Goal: Task Accomplishment & Management: Use online tool/utility

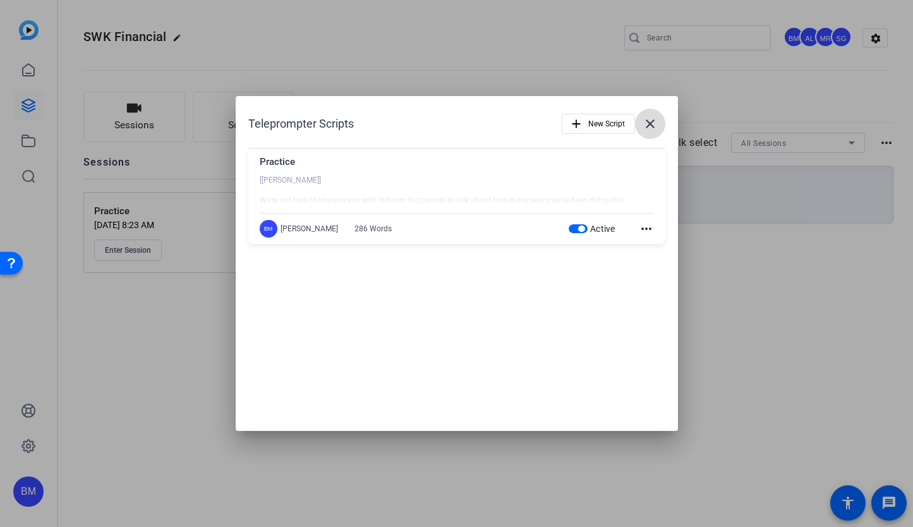
click at [650, 124] on mat-icon "close" at bounding box center [649, 123] width 15 height 15
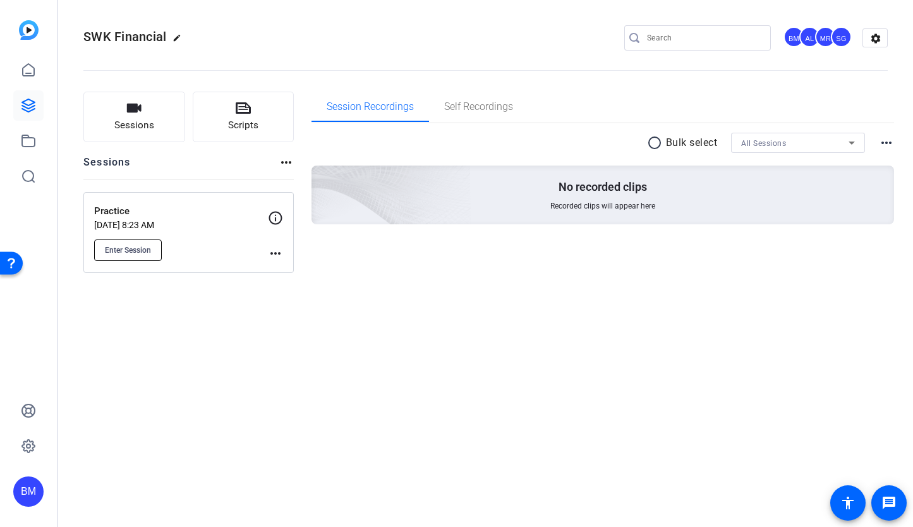
click at [126, 248] on span "Enter Session" at bounding box center [128, 250] width 46 height 10
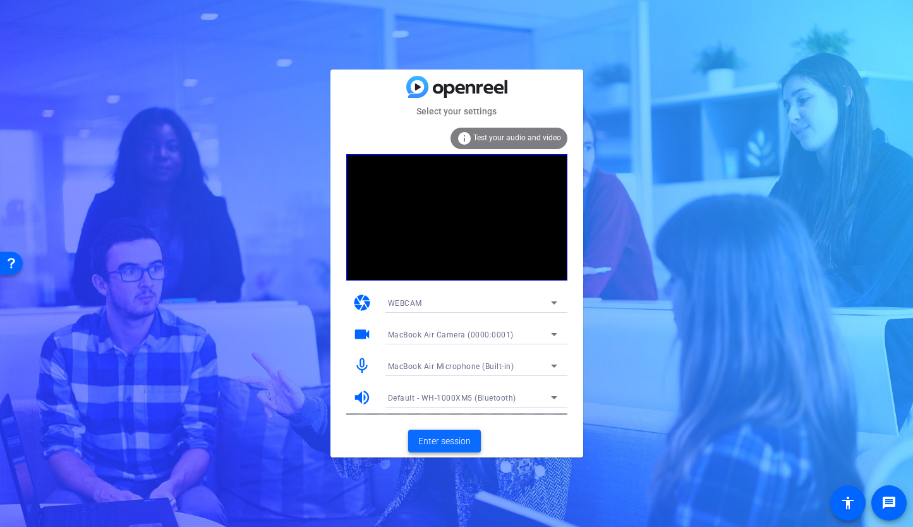
click at [443, 439] on span "Enter session" at bounding box center [444, 440] width 52 height 13
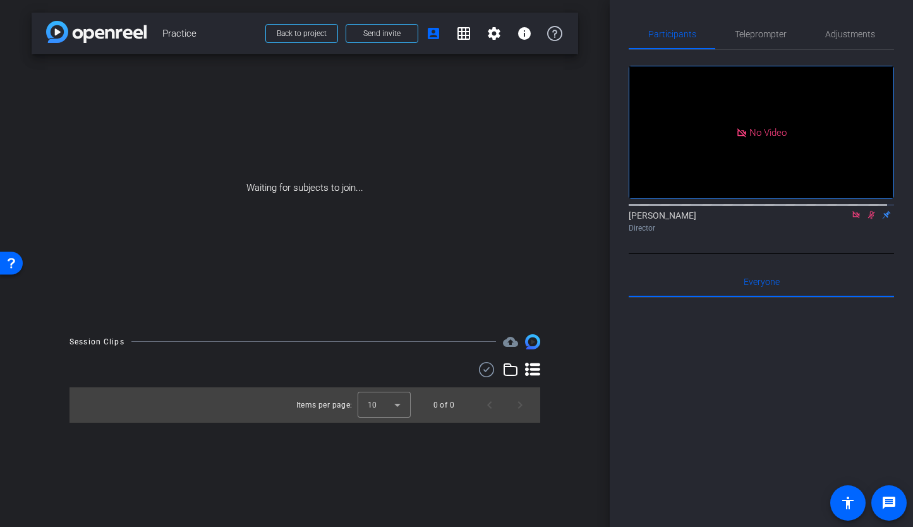
click at [851, 219] on icon at bounding box center [856, 214] width 10 height 9
click at [390, 36] on span "Send invite" at bounding box center [381, 33] width 37 height 10
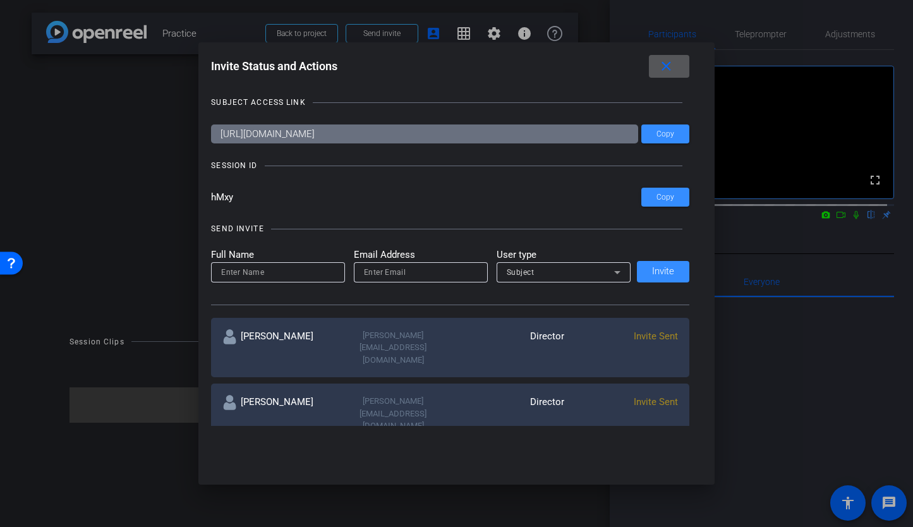
click at [668, 72] on mat-icon "close" at bounding box center [666, 67] width 16 height 16
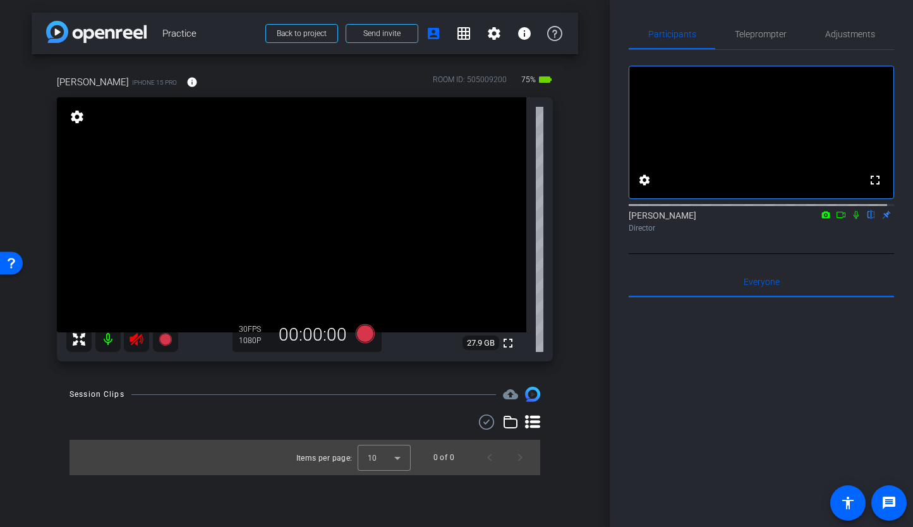
click at [133, 335] on icon at bounding box center [136, 339] width 15 height 15
click at [843, 40] on span "Adjustments" at bounding box center [850, 34] width 50 height 30
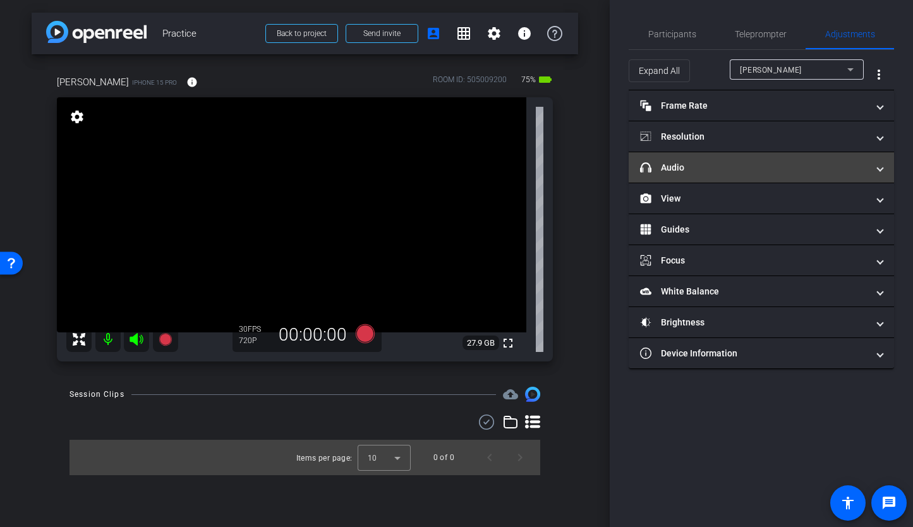
click at [761, 164] on mat-panel-title "headphone icon Audio" at bounding box center [753, 167] width 227 height 13
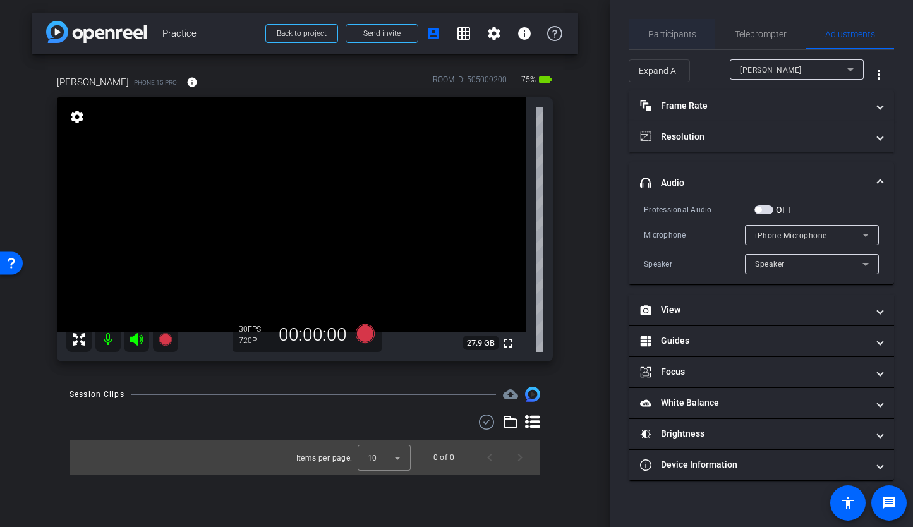
click at [674, 44] on span "Participants" at bounding box center [672, 34] width 48 height 30
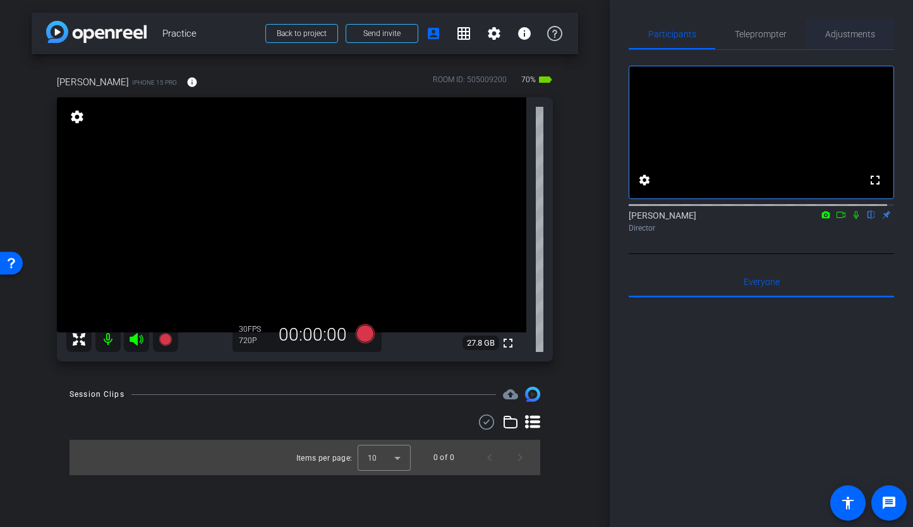
click at [851, 37] on span "Adjustments" at bounding box center [850, 34] width 50 height 9
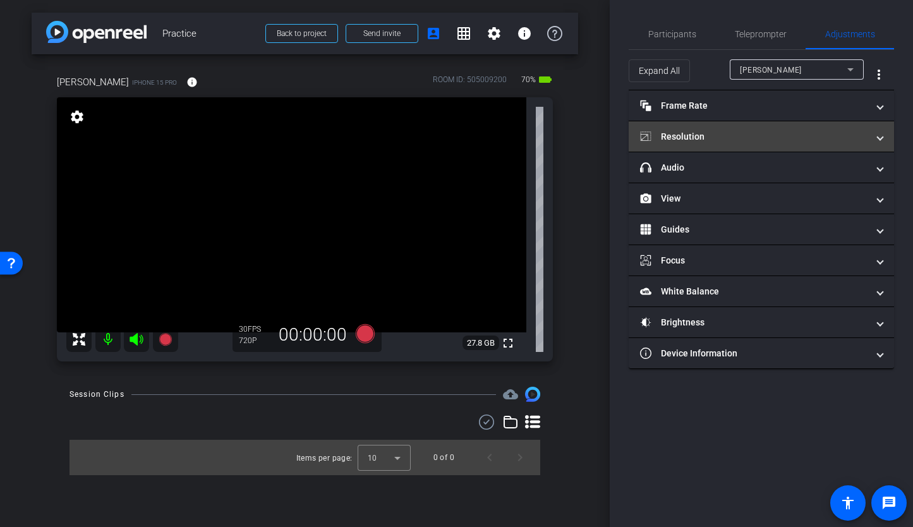
click at [732, 133] on mat-panel-title "Resolution" at bounding box center [753, 136] width 227 height 13
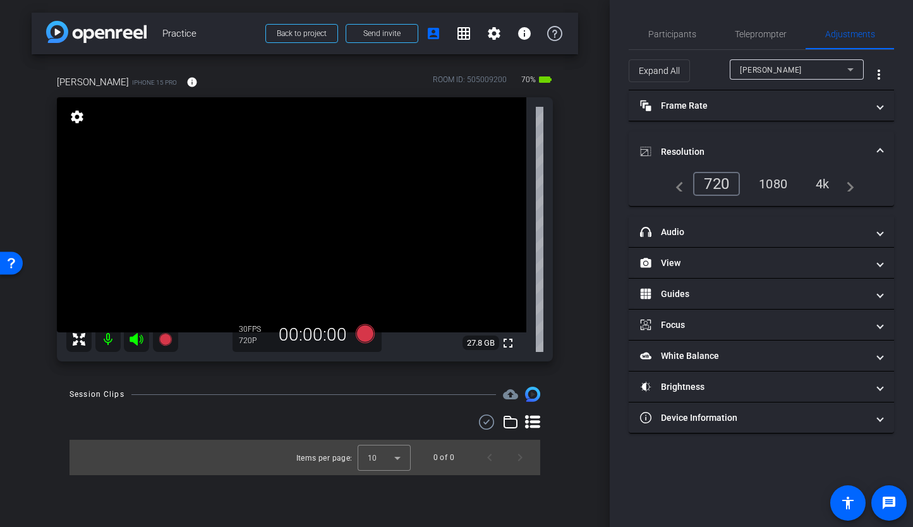
click at [765, 186] on div "1080" at bounding box center [772, 183] width 47 height 21
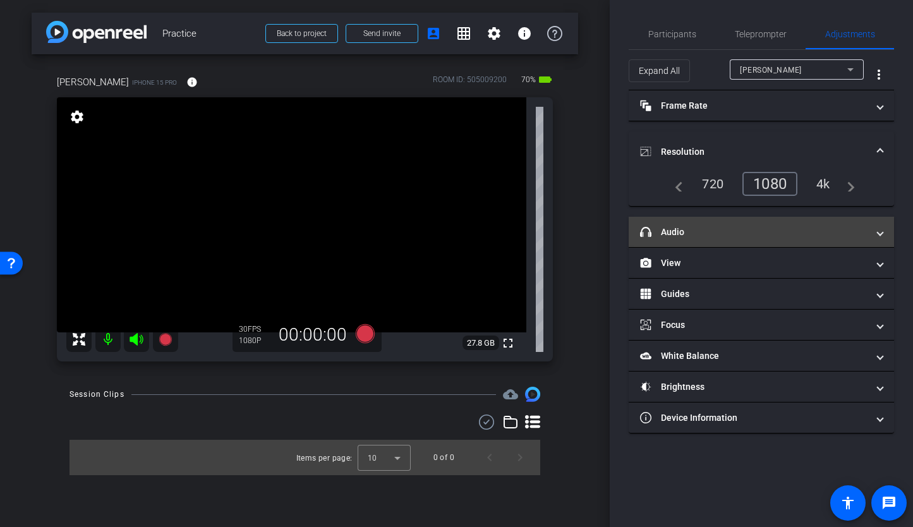
click at [687, 235] on mat-panel-title "headphone icon Audio" at bounding box center [753, 231] width 227 height 13
click at [686, 235] on mat-panel-title "headphone icon Audio" at bounding box center [753, 231] width 227 height 13
click at [693, 234] on mat-panel-title "headphone icon Audio" at bounding box center [753, 231] width 227 height 13
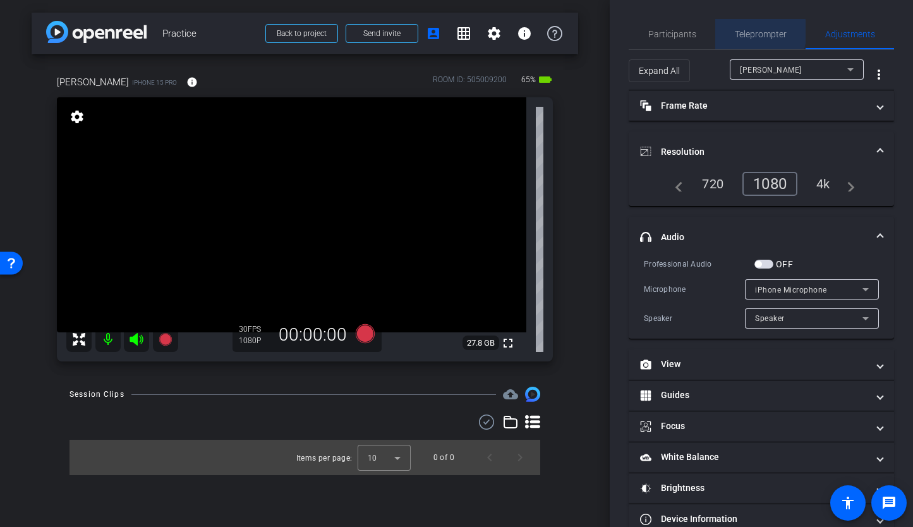
click at [746, 32] on span "Teleprompter" at bounding box center [760, 34] width 52 height 9
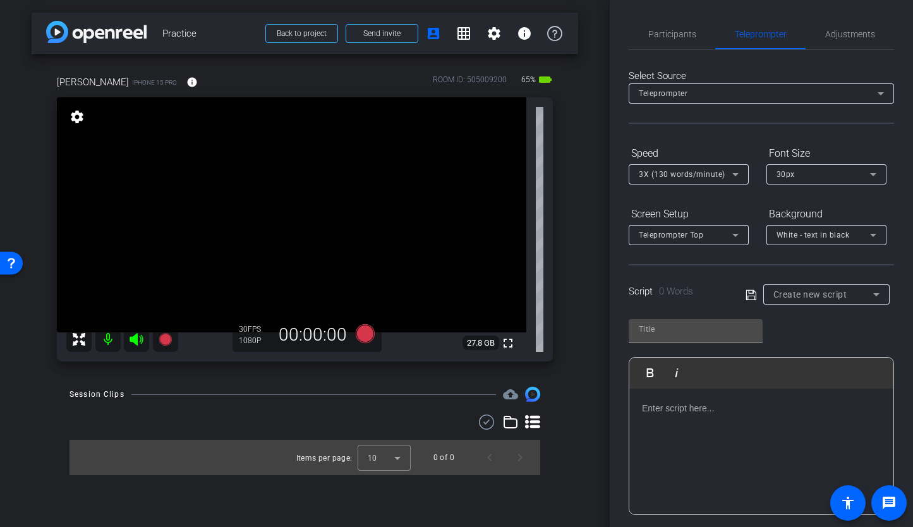
click at [824, 236] on span "White - text in black" at bounding box center [812, 234] width 73 height 9
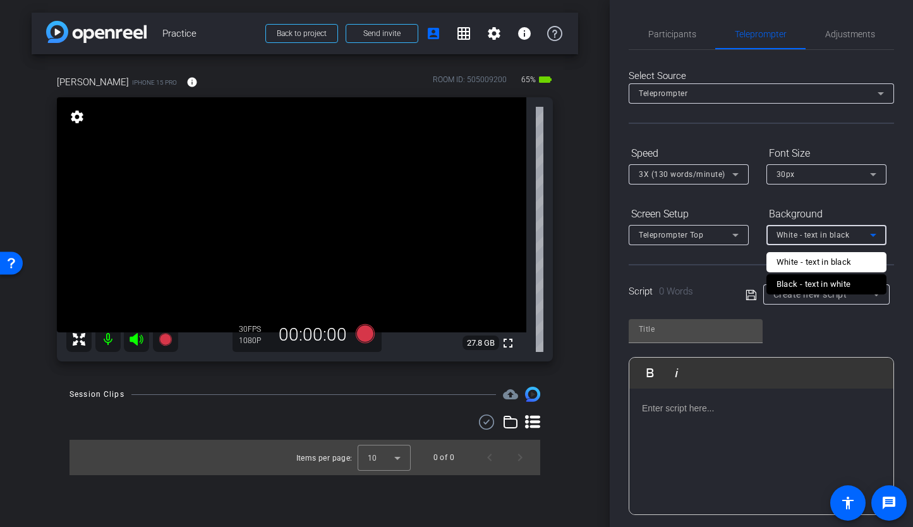
click at [813, 292] on mat-option "Black - text in white" at bounding box center [826, 284] width 120 height 20
click at [810, 241] on div "Black - text in white" at bounding box center [822, 235] width 93 height 16
click at [797, 282] on div "Black - text in white" at bounding box center [813, 284] width 75 height 15
click at [681, 241] on div "Teleprompter Top" at bounding box center [684, 235] width 93 height 16
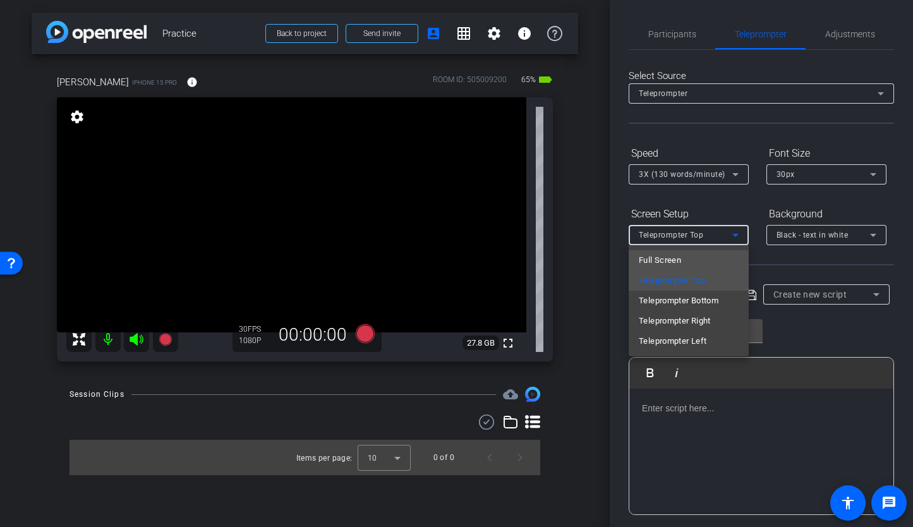
click at [679, 258] on span "Full Screen" at bounding box center [659, 260] width 42 height 15
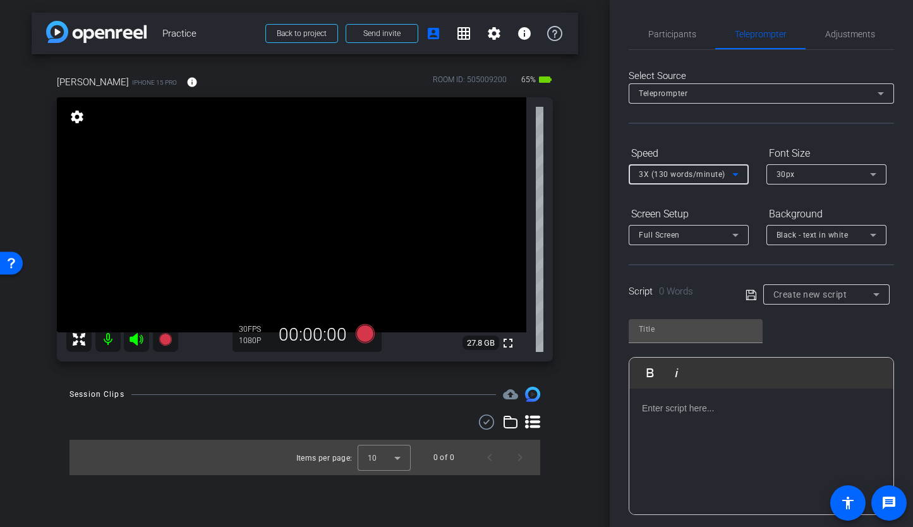
click at [695, 177] on span "3X (130 words/minute)" at bounding box center [681, 174] width 87 height 9
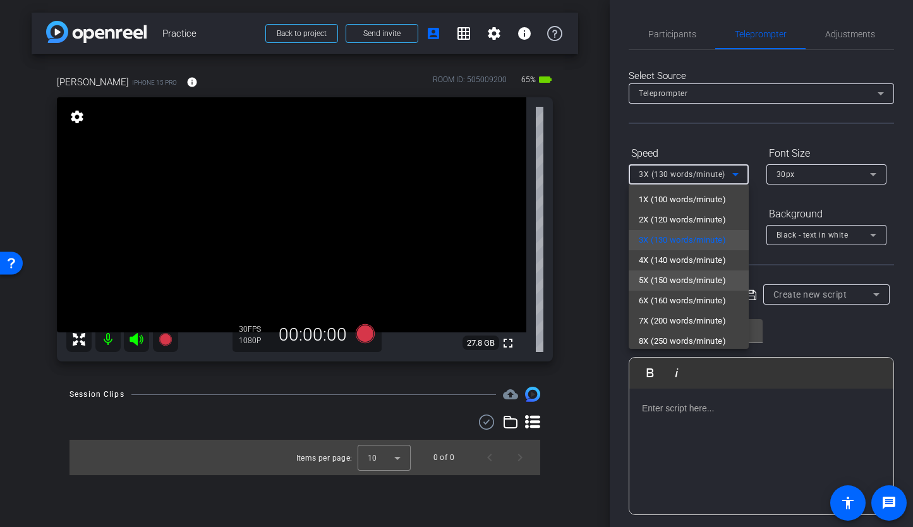
click at [700, 285] on span "5X (150 words/minute)" at bounding box center [681, 280] width 87 height 15
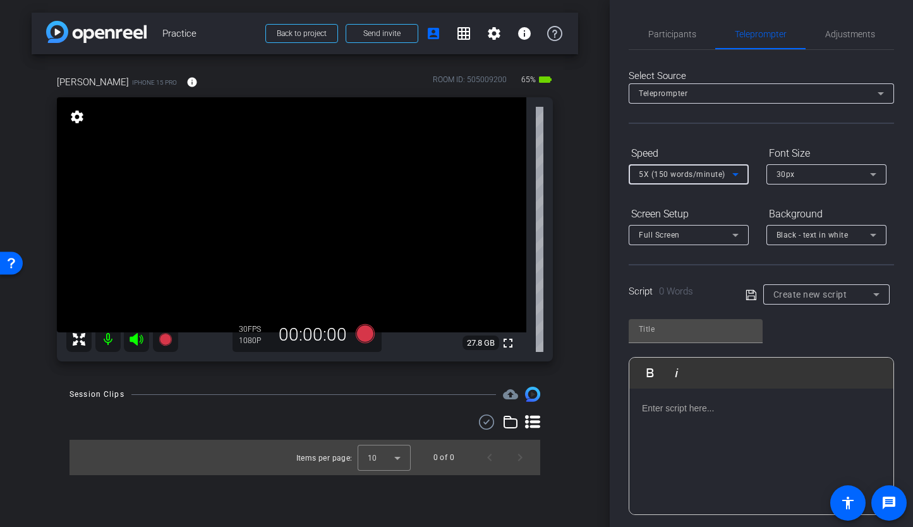
scroll to position [164, 0]
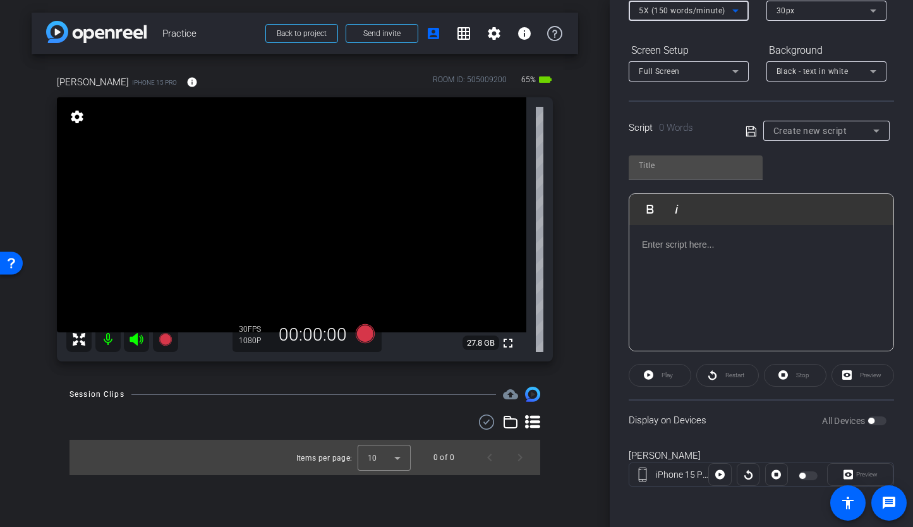
click at [818, 135] on span "Create new script" at bounding box center [810, 131] width 74 height 10
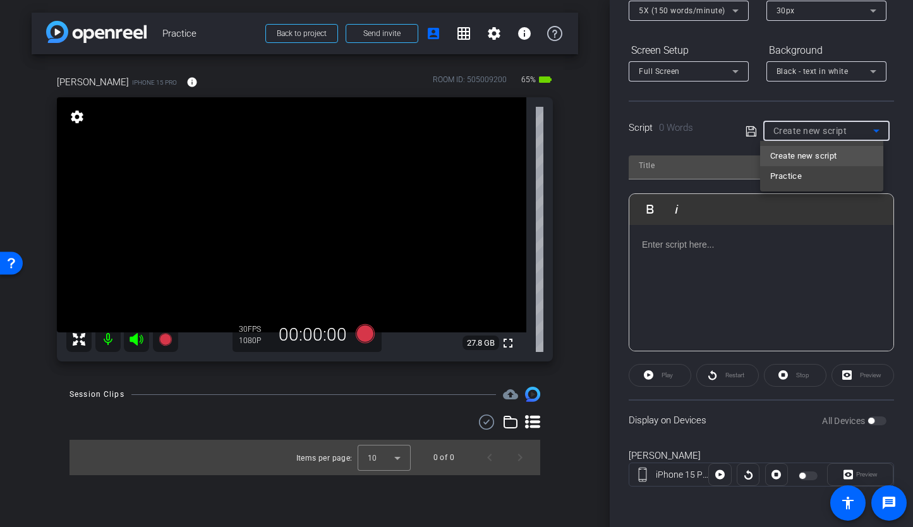
click at [813, 173] on mat-option "Practice" at bounding box center [821, 176] width 123 height 20
type input "Practice"
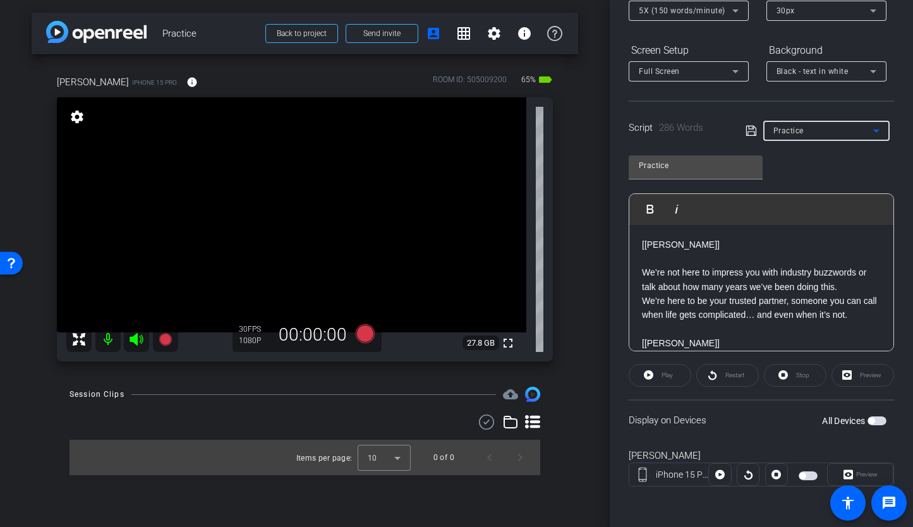
click at [871, 421] on span "button" at bounding box center [876, 420] width 19 height 9
click at [494, 27] on mat-icon "settings" at bounding box center [493, 33] width 15 height 15
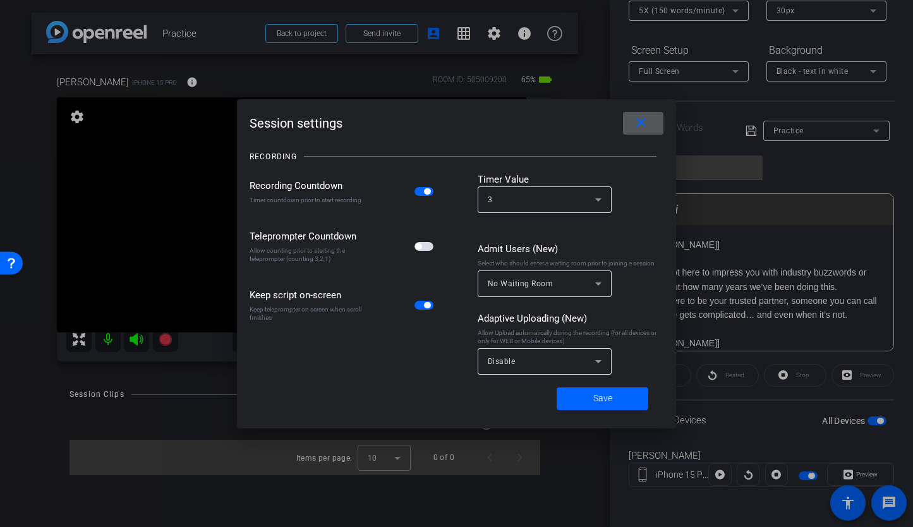
click at [421, 249] on span "button" at bounding box center [423, 246] width 19 height 9
click at [609, 398] on span "Save" at bounding box center [602, 398] width 19 height 13
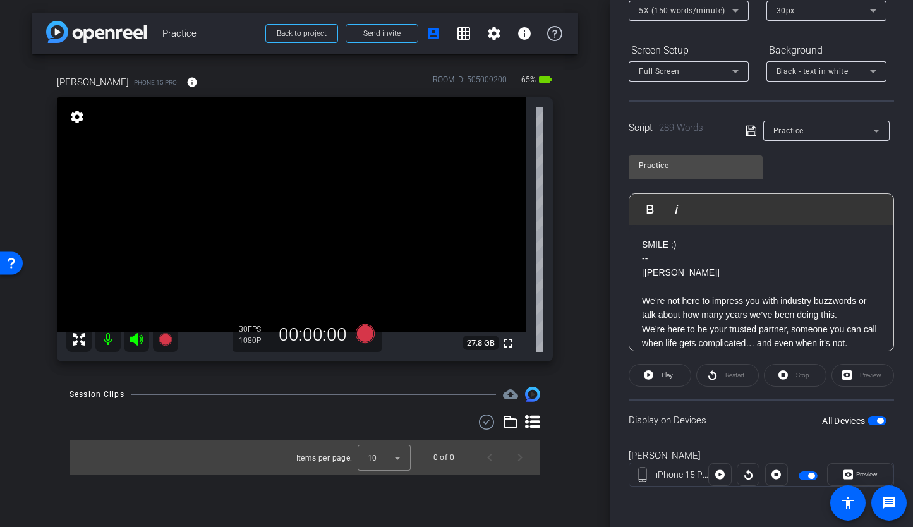
click at [869, 420] on span "button" at bounding box center [876, 420] width 19 height 9
click at [872, 419] on span "button" at bounding box center [876, 420] width 19 height 9
click at [367, 336] on icon at bounding box center [364, 333] width 19 height 19
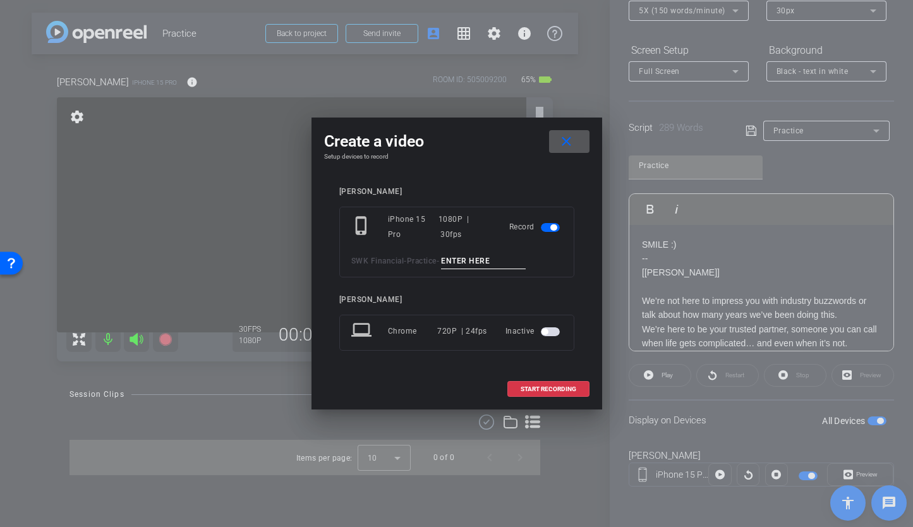
click at [460, 262] on input at bounding box center [483, 261] width 85 height 16
type input "[PERSON_NAME] TA1"
click at [565, 390] on span "START RECORDING" at bounding box center [548, 389] width 56 height 6
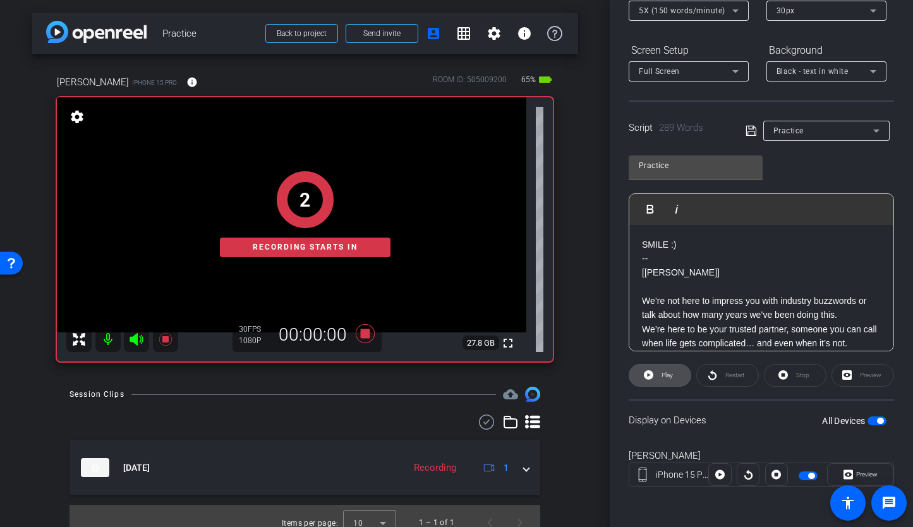
click at [663, 376] on span "Play" at bounding box center [666, 374] width 11 height 7
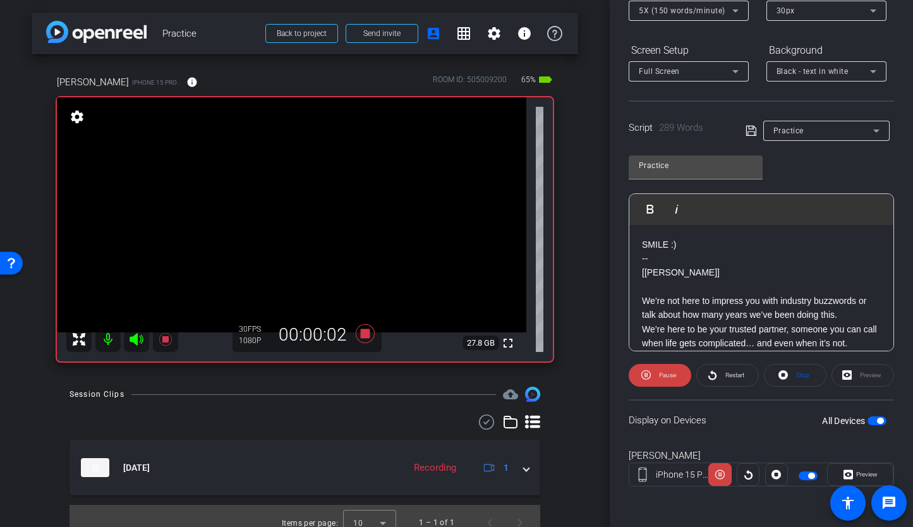
click at [130, 339] on icon at bounding box center [135, 339] width 13 height 13
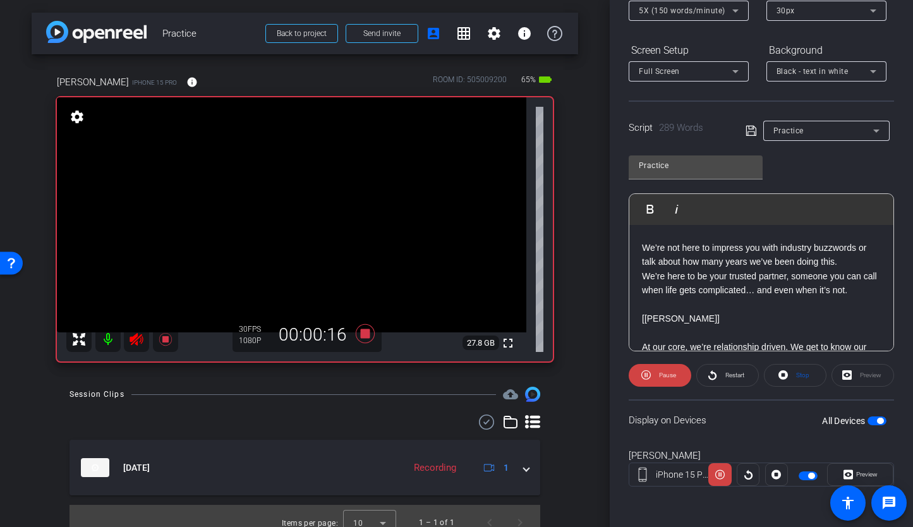
scroll to position [54, 0]
click at [361, 332] on icon at bounding box center [364, 333] width 19 height 19
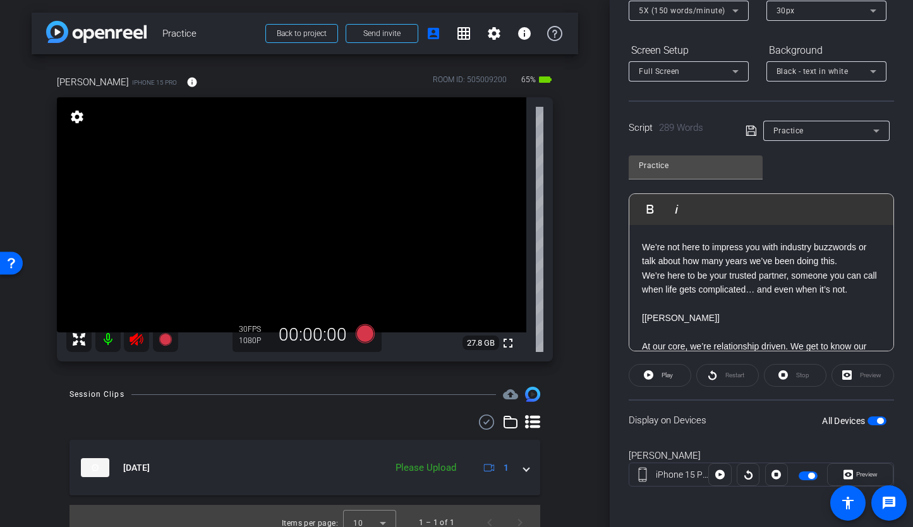
click at [138, 342] on icon at bounding box center [136, 339] width 15 height 15
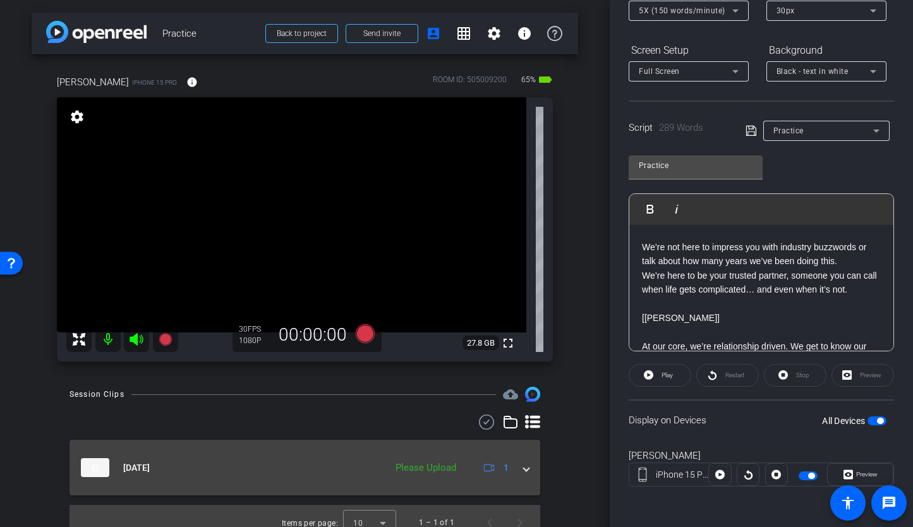
click at [524, 466] on span at bounding box center [526, 467] width 5 height 13
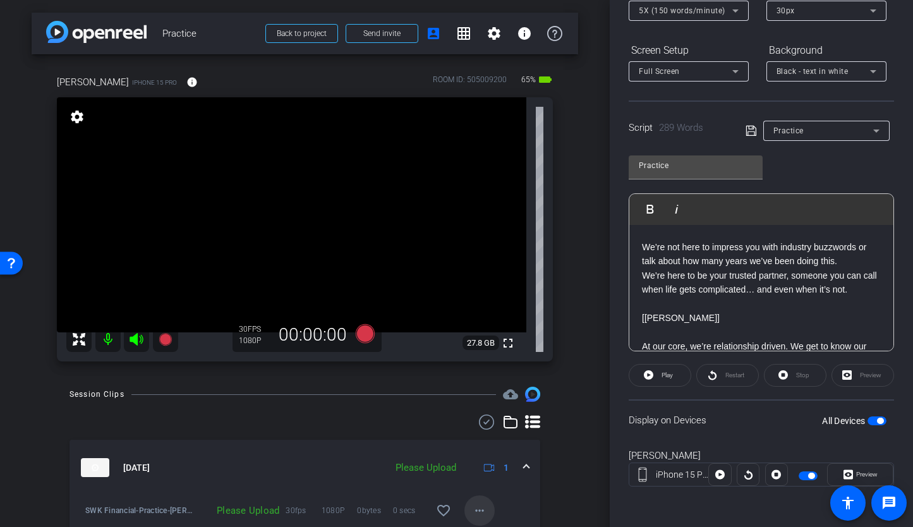
click at [472, 510] on mat-icon "more_horiz" at bounding box center [479, 510] width 15 height 15
click at [474, 451] on span "Upload" at bounding box center [493, 452] width 51 height 15
click at [361, 333] on icon at bounding box center [364, 333] width 19 height 19
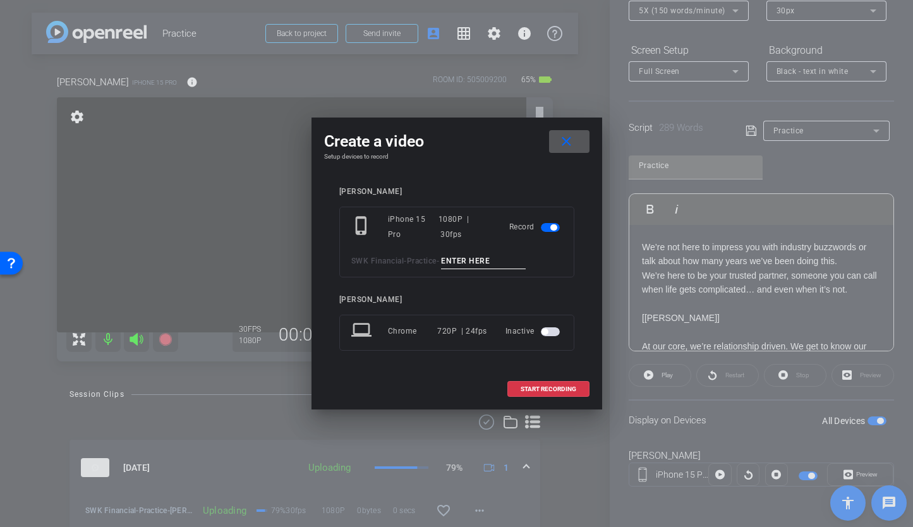
click at [455, 259] on input at bounding box center [483, 261] width 85 height 16
type input "[PERSON_NAME] ED TA2"
click at [542, 386] on span "START RECORDING" at bounding box center [548, 389] width 56 height 6
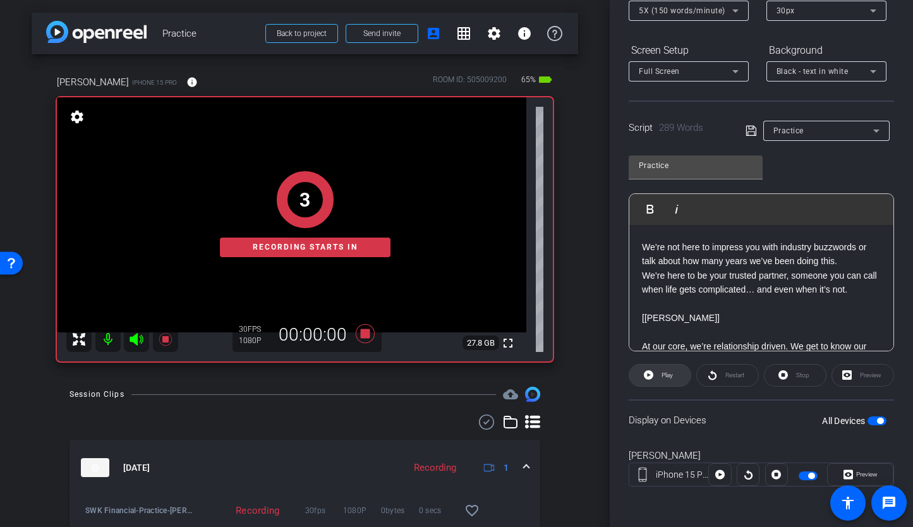
click at [649, 372] on icon at bounding box center [648, 374] width 9 height 9
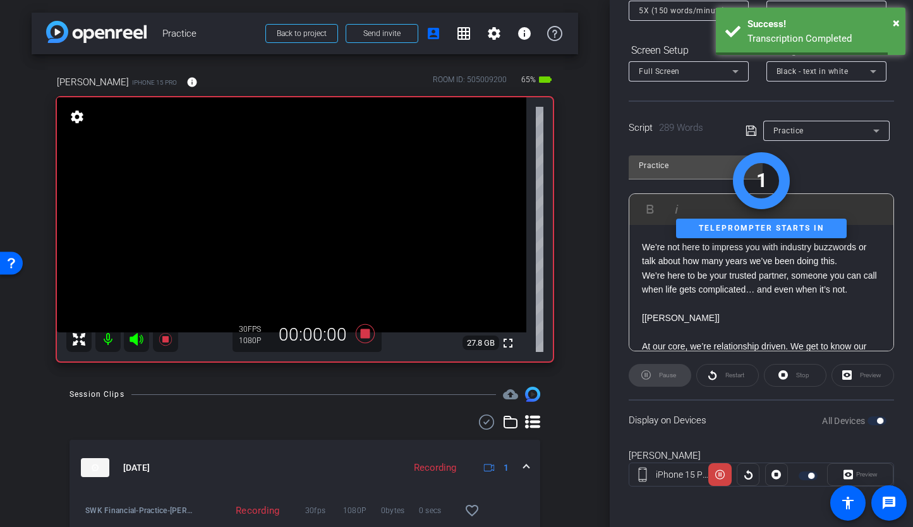
click at [138, 337] on icon at bounding box center [136, 339] width 15 height 15
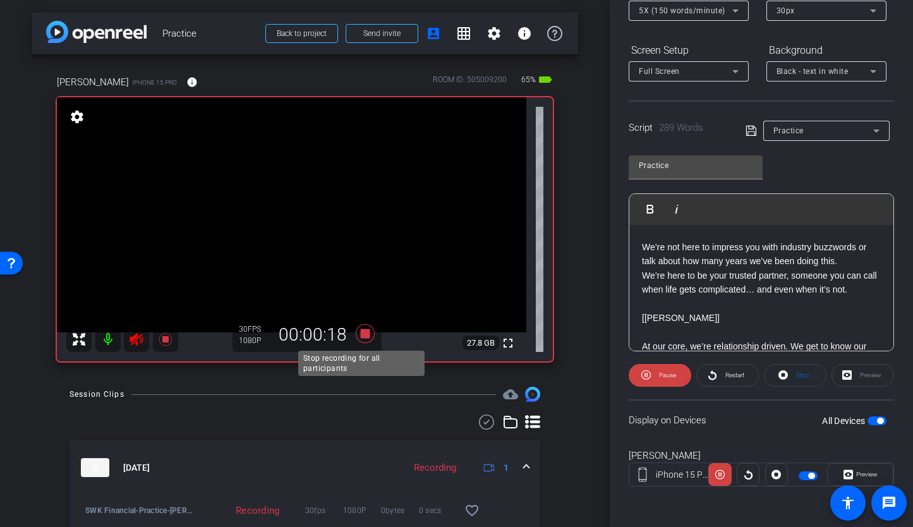
click at [358, 332] on icon at bounding box center [364, 333] width 19 height 19
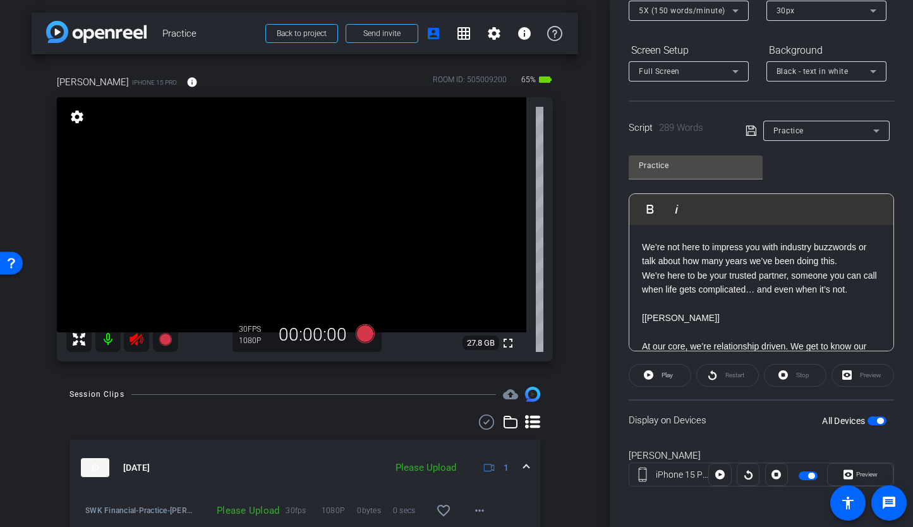
click at [139, 337] on icon at bounding box center [135, 339] width 13 height 13
click at [476, 512] on mat-icon "more_horiz" at bounding box center [479, 510] width 15 height 15
click at [469, 446] on span "Upload" at bounding box center [493, 452] width 51 height 15
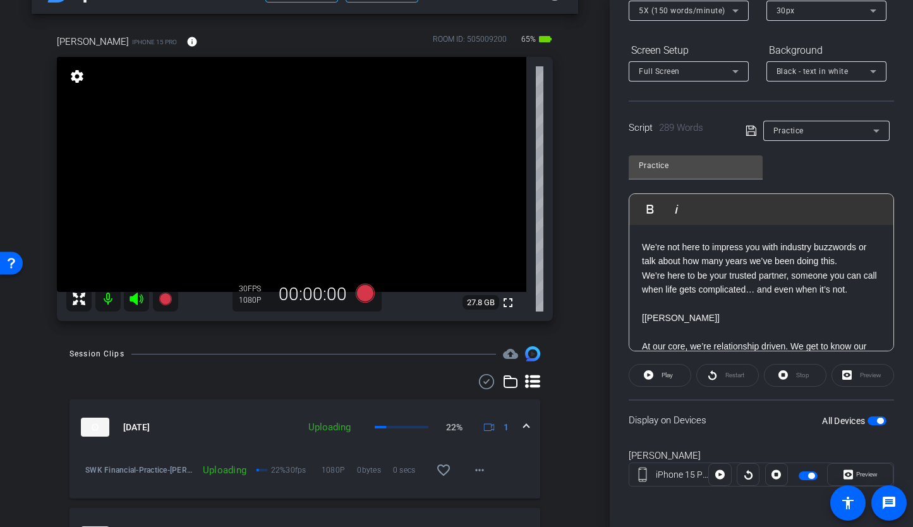
scroll to position [42, 0]
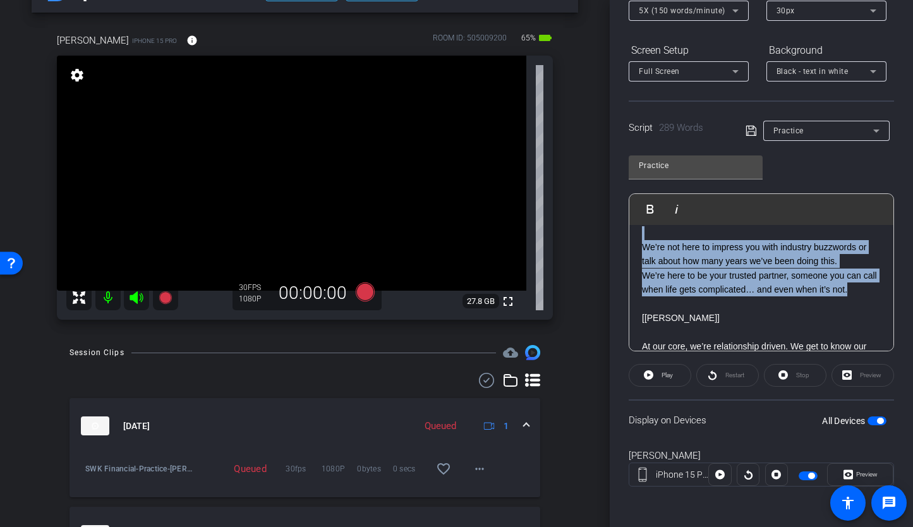
drag, startPoint x: 868, startPoint y: 289, endPoint x: 637, endPoint y: 238, distance: 236.6
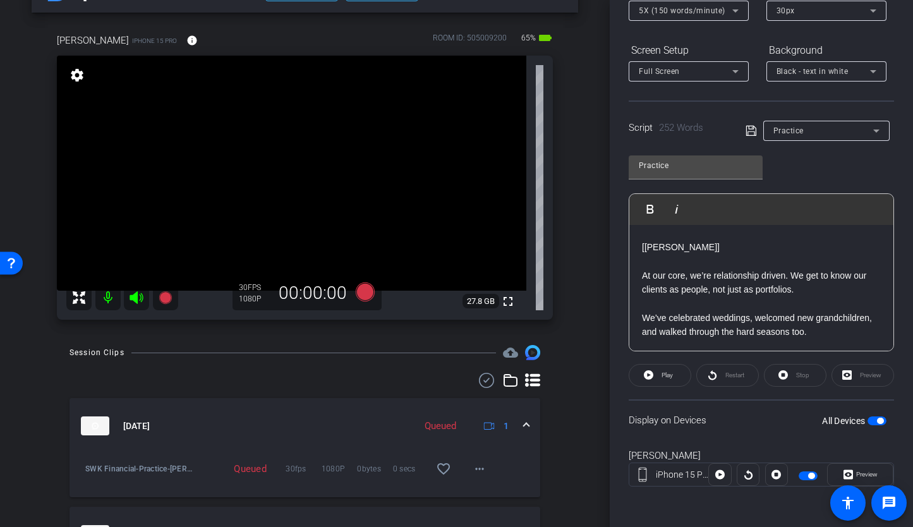
click at [867, 424] on span "button" at bounding box center [876, 420] width 19 height 9
click at [871, 421] on span "button" at bounding box center [876, 420] width 19 height 9
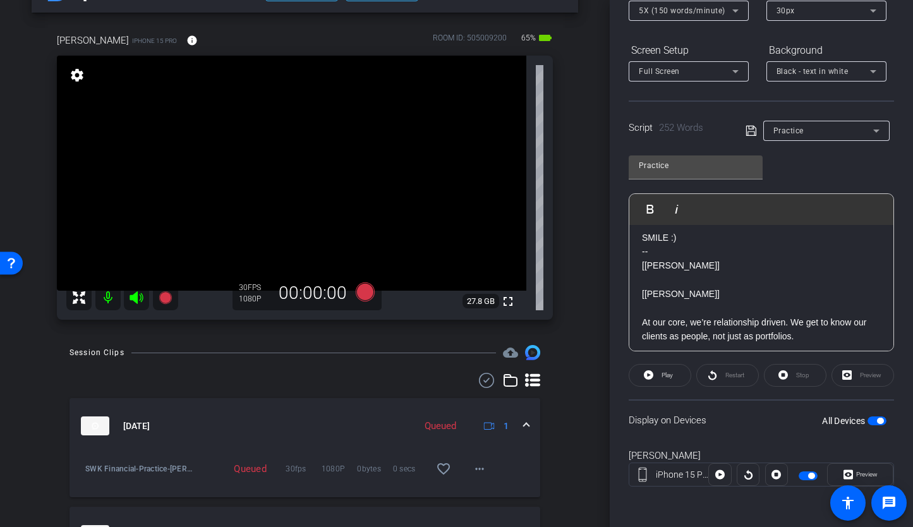
scroll to position [0, 0]
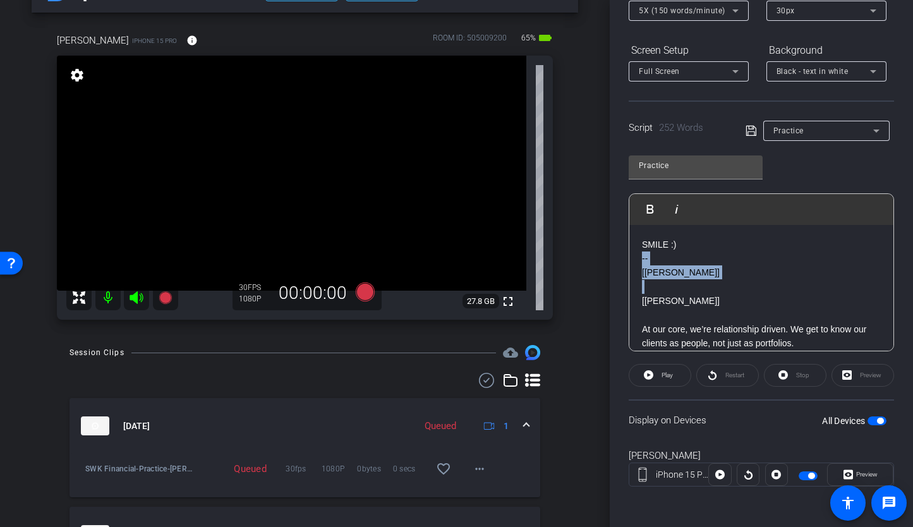
drag, startPoint x: 702, startPoint y: 283, endPoint x: 630, endPoint y: 265, distance: 73.7
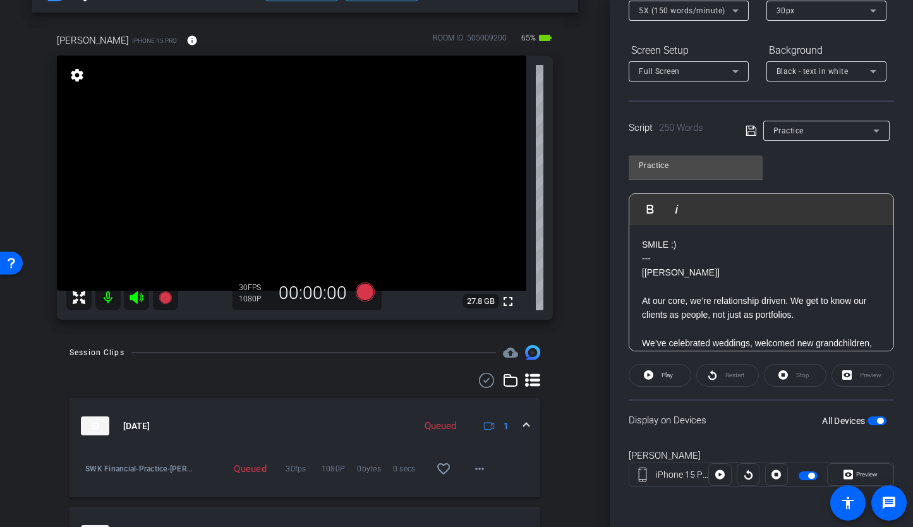
drag, startPoint x: 883, startPoint y: 422, endPoint x: 861, endPoint y: 421, distance: 22.2
click at [861, 421] on div "Display on Devices All Devices" at bounding box center [760, 419] width 265 height 41
click at [867, 421] on span "button" at bounding box center [876, 420] width 19 height 9
click at [872, 421] on span "button" at bounding box center [876, 420] width 19 height 9
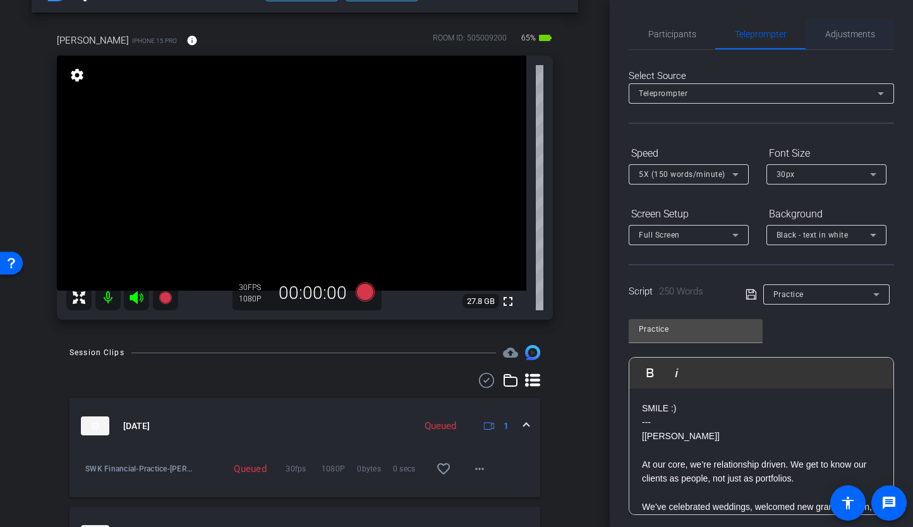
click at [846, 33] on span "Adjustments" at bounding box center [850, 34] width 50 height 9
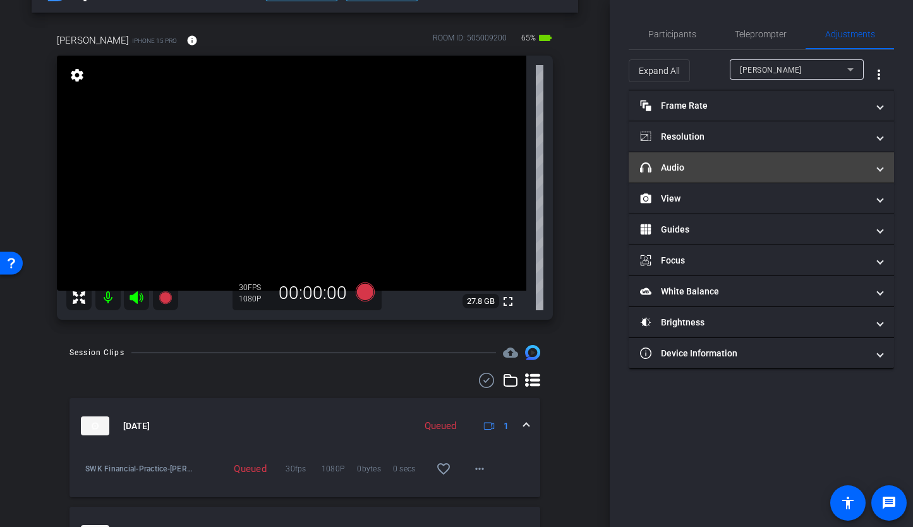
click at [757, 172] on mat-panel-title "headphone icon Audio" at bounding box center [753, 167] width 227 height 13
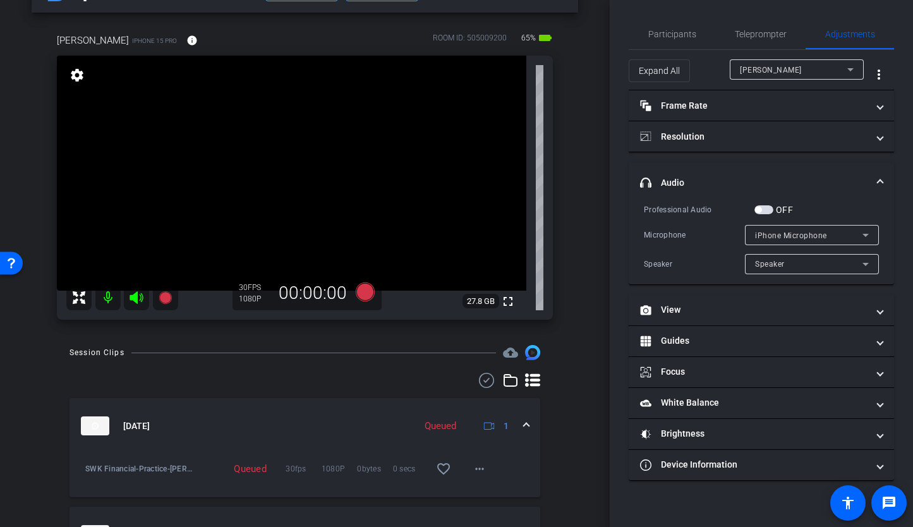
click at [768, 211] on span "button" at bounding box center [763, 209] width 19 height 9
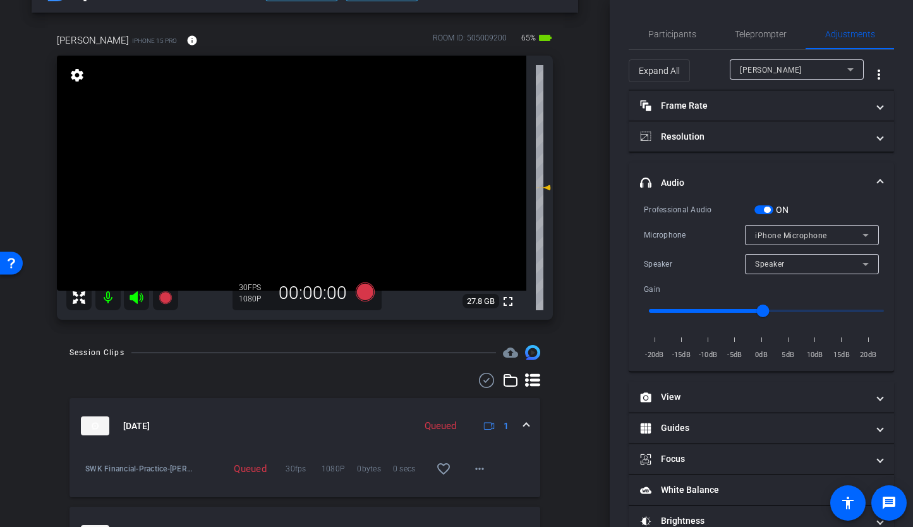
click at [760, 234] on span "iPhone Microphone" at bounding box center [791, 235] width 72 height 9
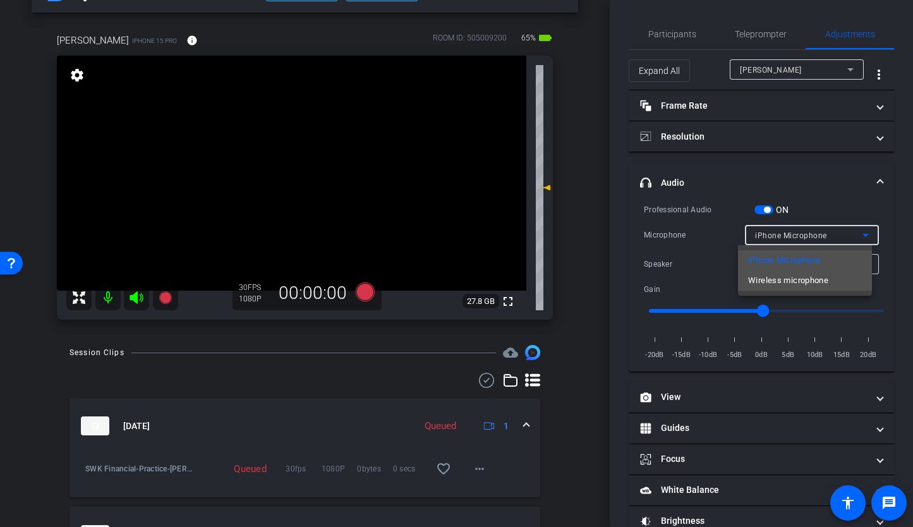
click at [767, 277] on span "Wireless microphone" at bounding box center [788, 280] width 80 height 15
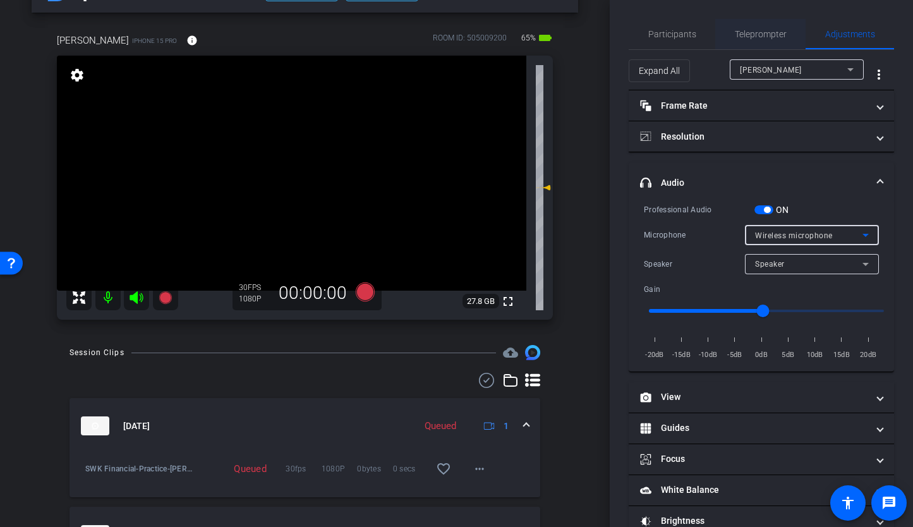
click at [758, 32] on span "Teleprompter" at bounding box center [760, 34] width 52 height 9
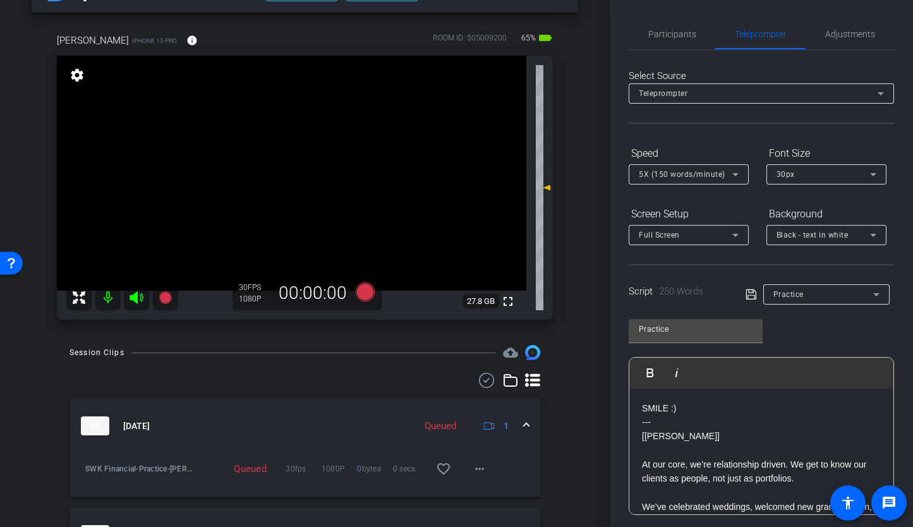
scroll to position [164, 0]
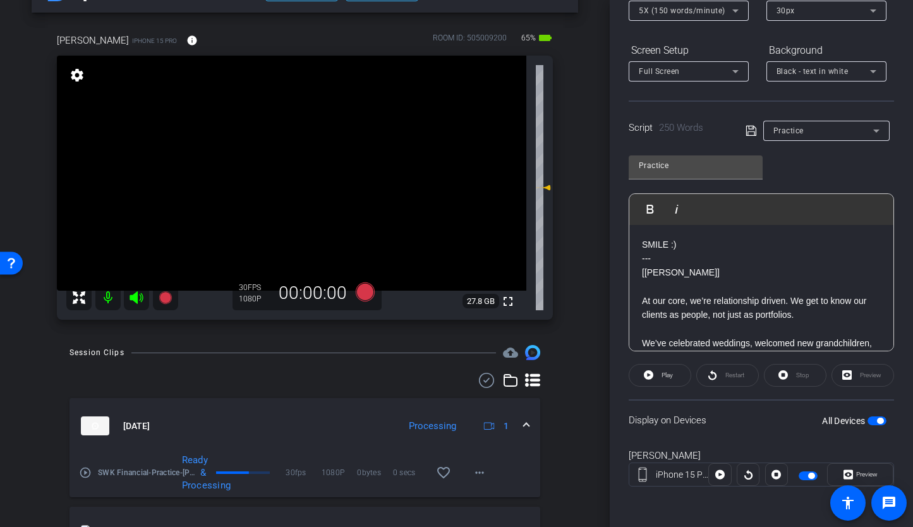
click at [867, 421] on span "button" at bounding box center [876, 420] width 19 height 9
click at [865, 414] on div "All Devices" at bounding box center [854, 420] width 64 height 13
click at [868, 422] on span "button" at bounding box center [876, 420] width 19 height 9
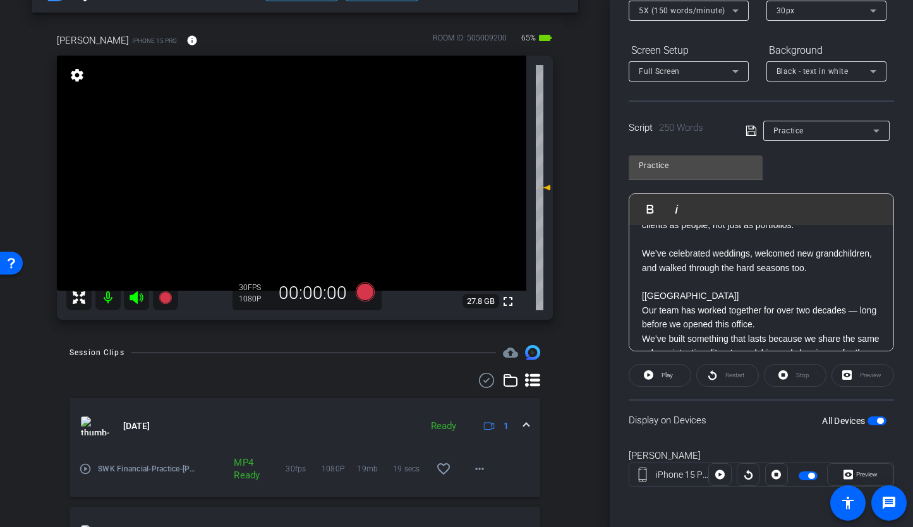
scroll to position [88, 0]
click at [357, 287] on icon at bounding box center [364, 291] width 19 height 19
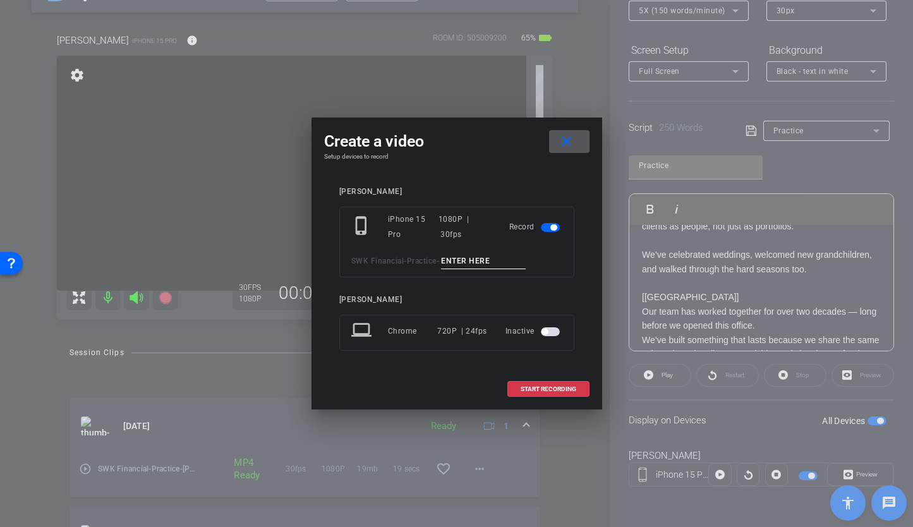
click at [485, 265] on input at bounding box center [483, 261] width 85 height 16
type input "[PERSON_NAME] TA1"
click at [531, 386] on span "START RECORDING" at bounding box center [548, 389] width 56 height 6
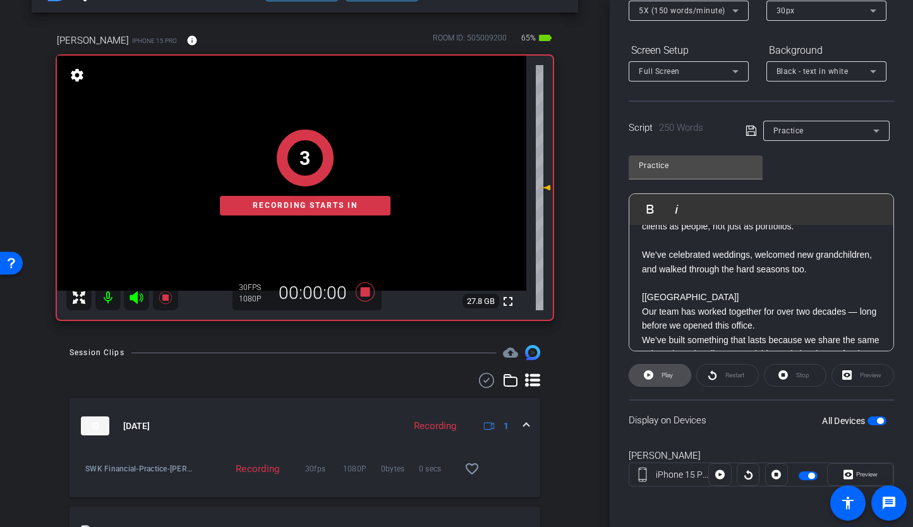
click at [663, 372] on span "Play" at bounding box center [666, 374] width 11 height 7
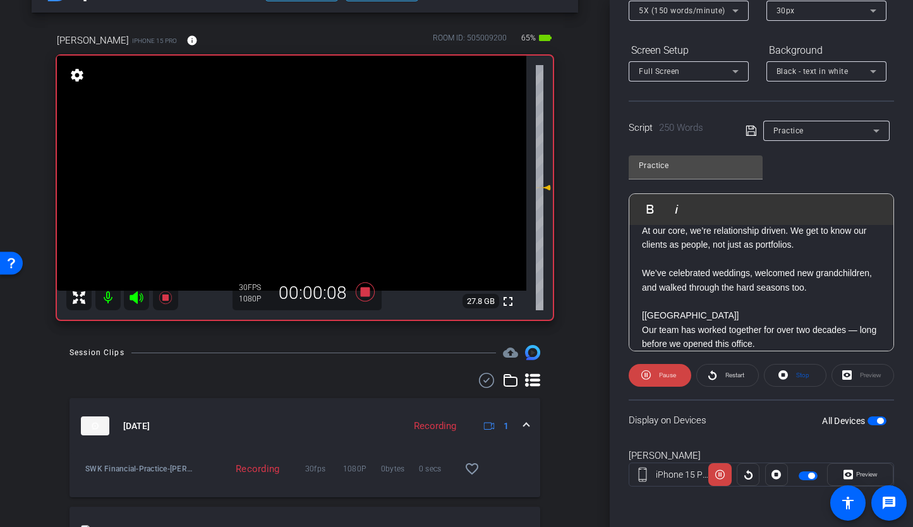
scroll to position [68, 0]
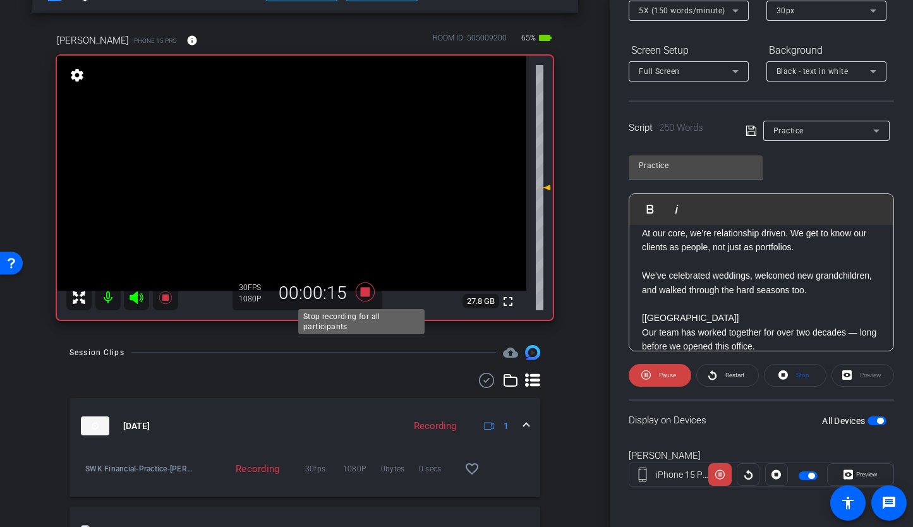
click at [364, 299] on icon at bounding box center [365, 291] width 30 height 23
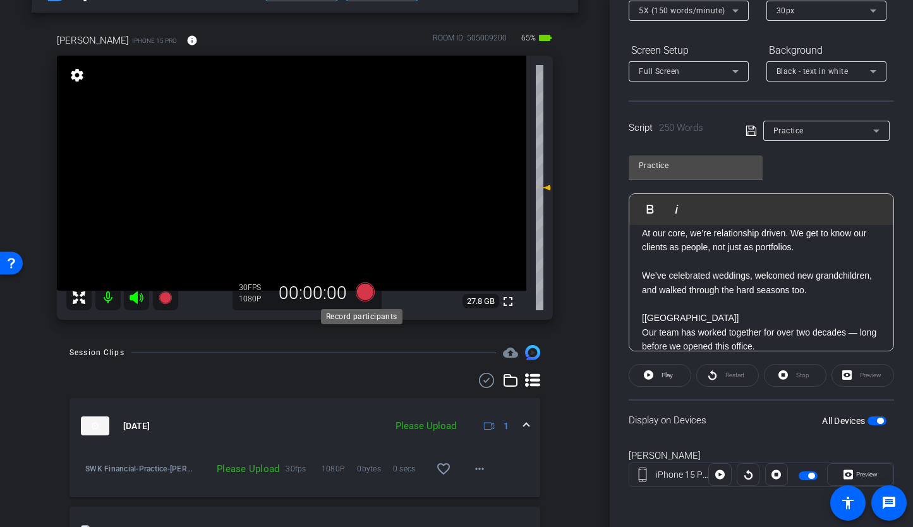
click at [364, 299] on icon at bounding box center [364, 291] width 19 height 19
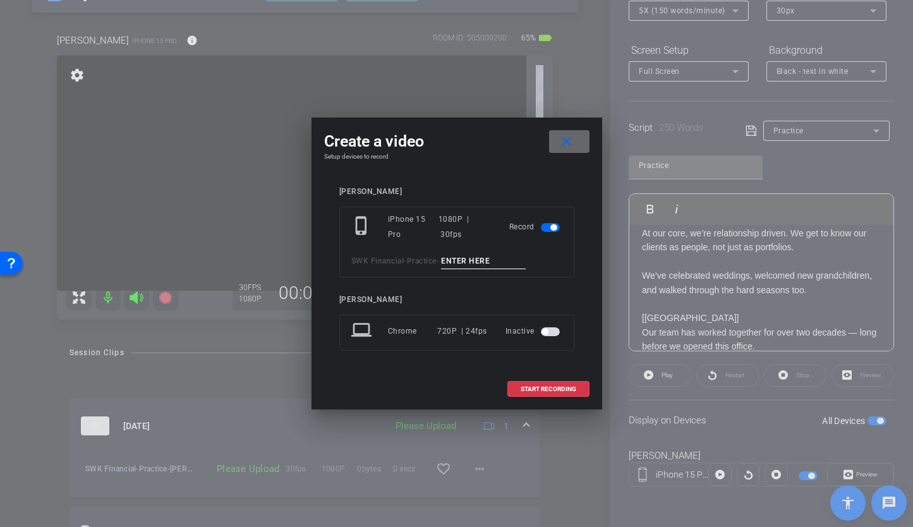
click at [552, 147] on span at bounding box center [569, 141] width 40 height 30
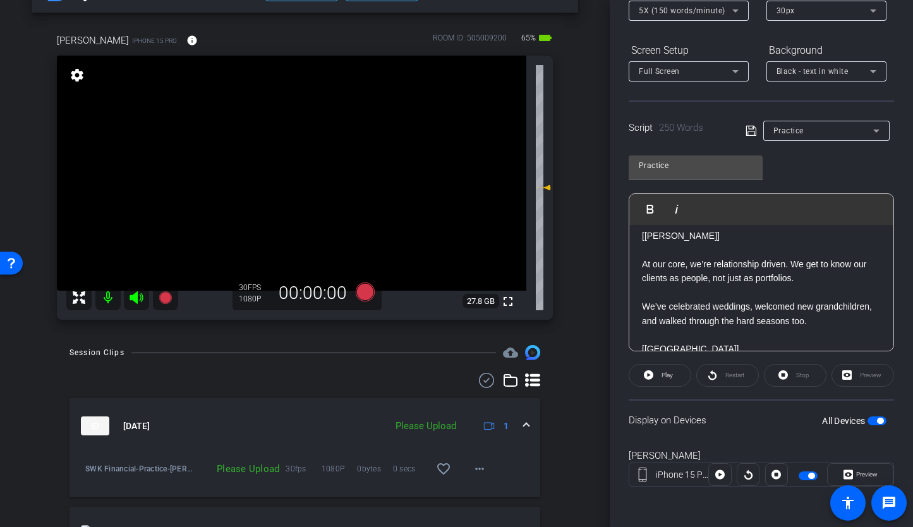
scroll to position [33, 0]
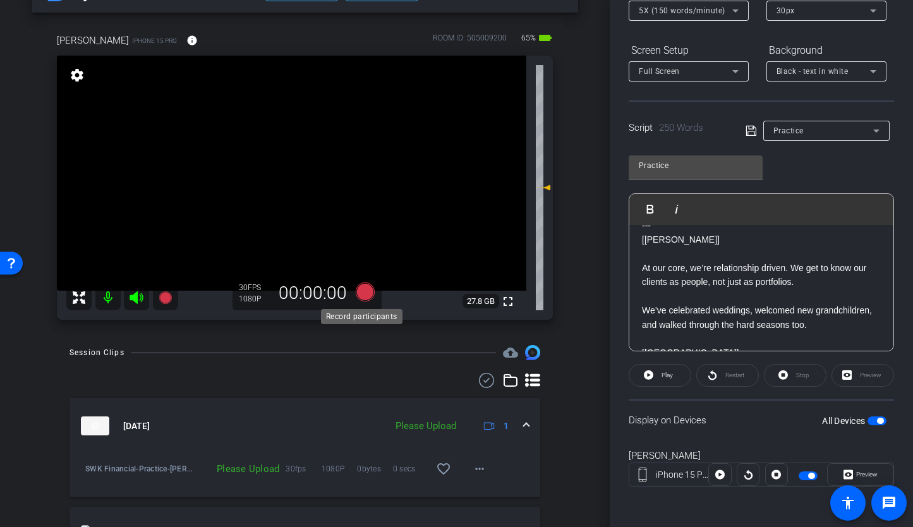
click at [359, 293] on icon at bounding box center [364, 291] width 19 height 19
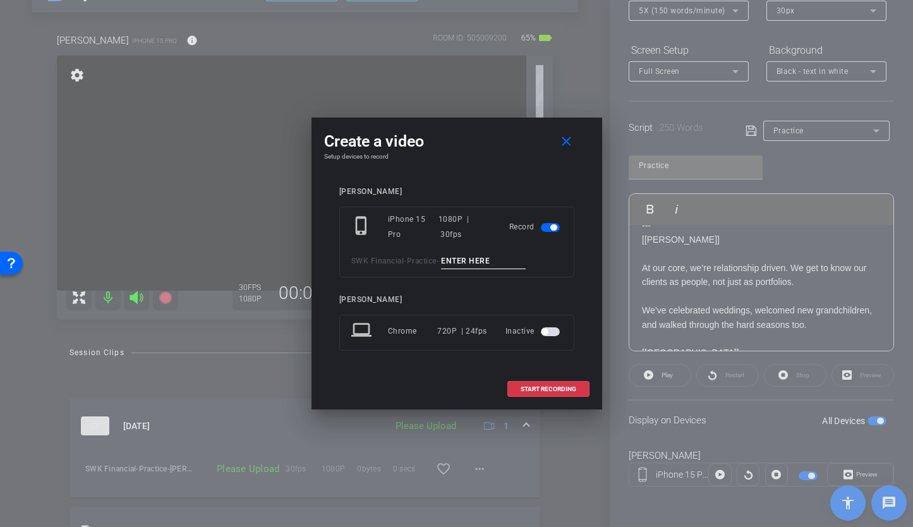
click at [466, 257] on input at bounding box center [483, 261] width 85 height 16
type input "[PERSON_NAME] TA2"
click at [542, 396] on span at bounding box center [548, 389] width 81 height 30
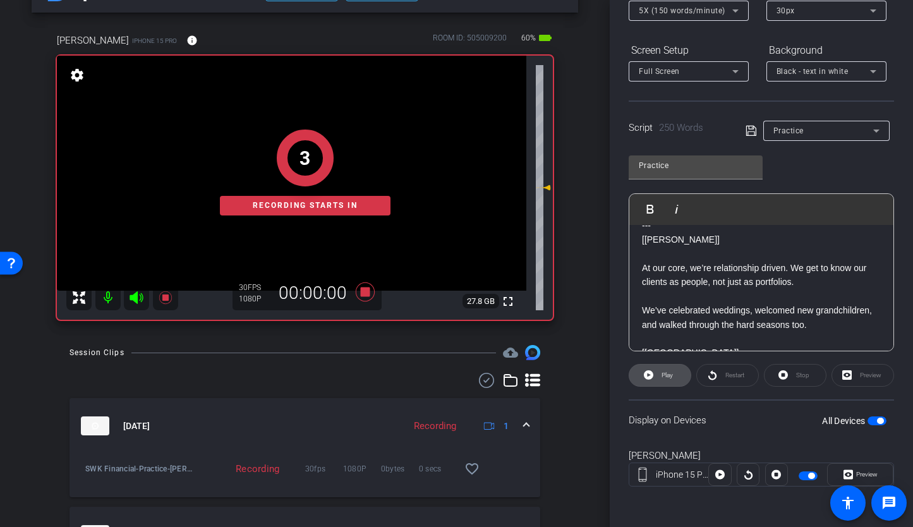
click at [663, 375] on span "Play" at bounding box center [666, 374] width 11 height 7
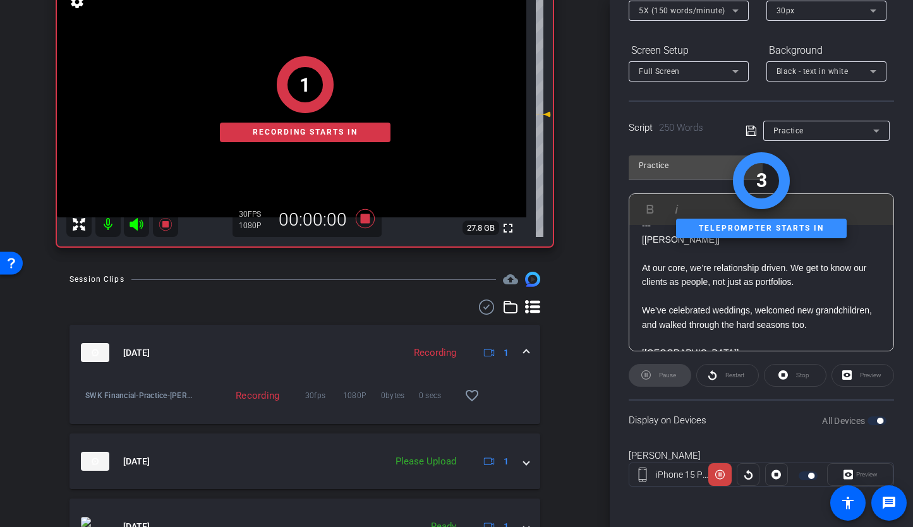
scroll to position [116, 0]
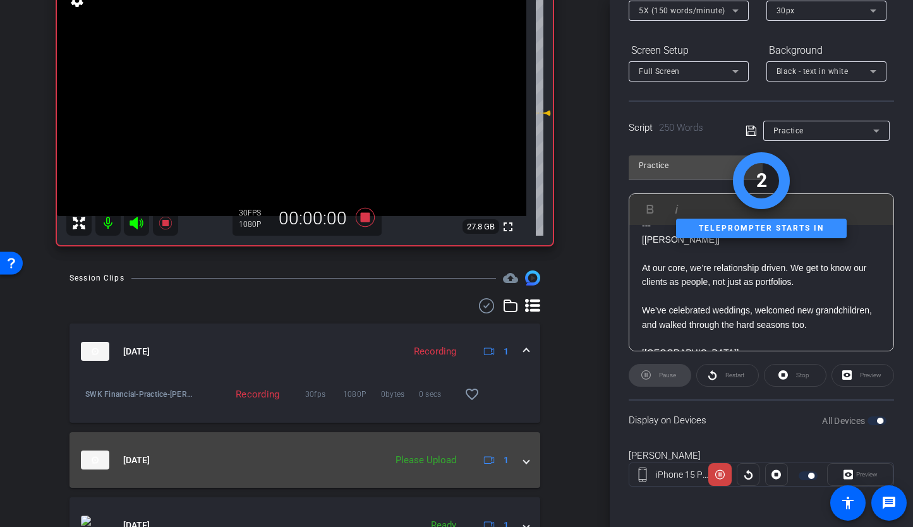
click at [524, 460] on span at bounding box center [526, 459] width 5 height 13
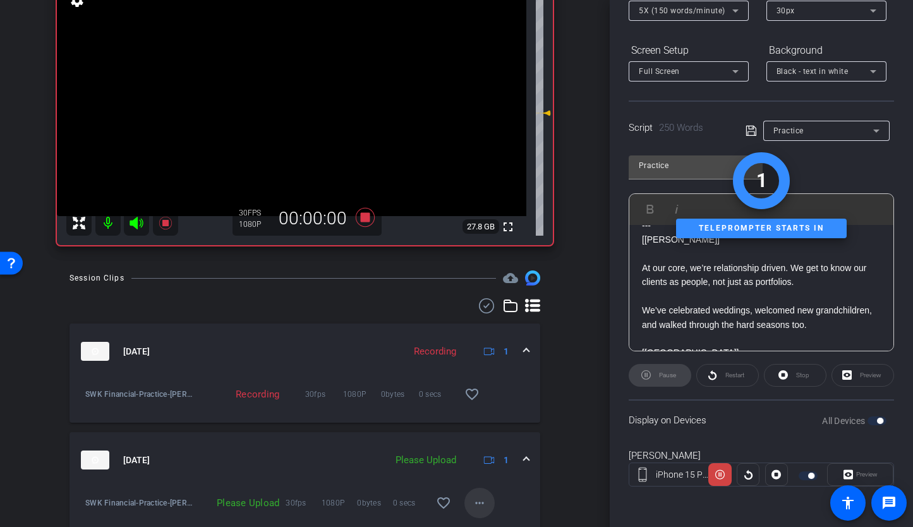
click at [472, 505] on mat-icon "more_horiz" at bounding box center [479, 502] width 15 height 15
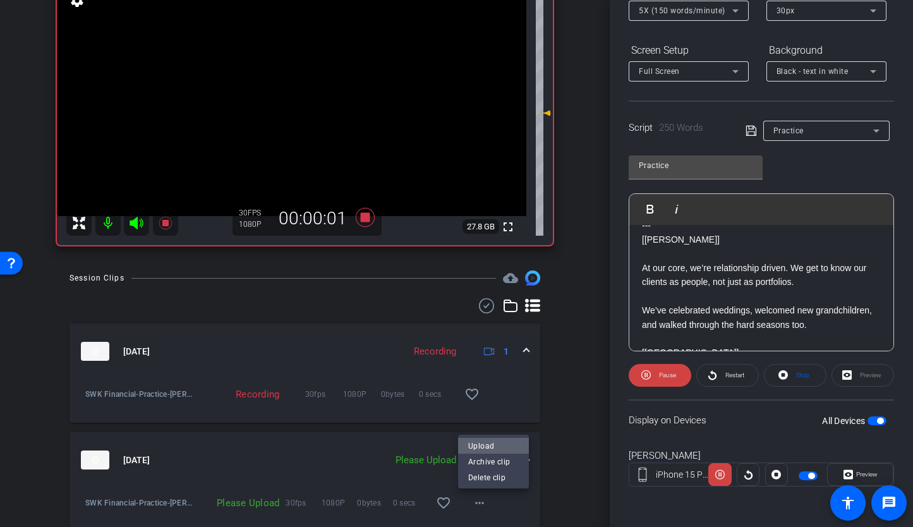
click at [474, 448] on span "Upload" at bounding box center [493, 445] width 51 height 15
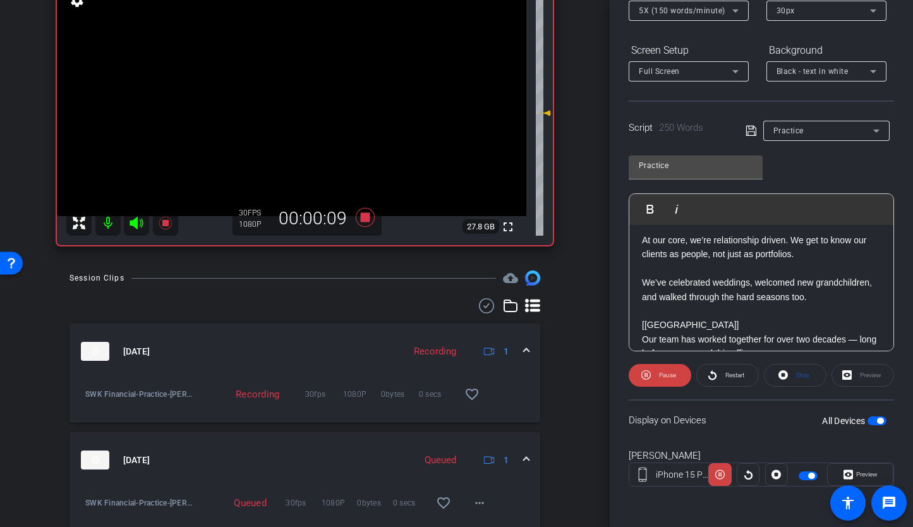
scroll to position [64, 0]
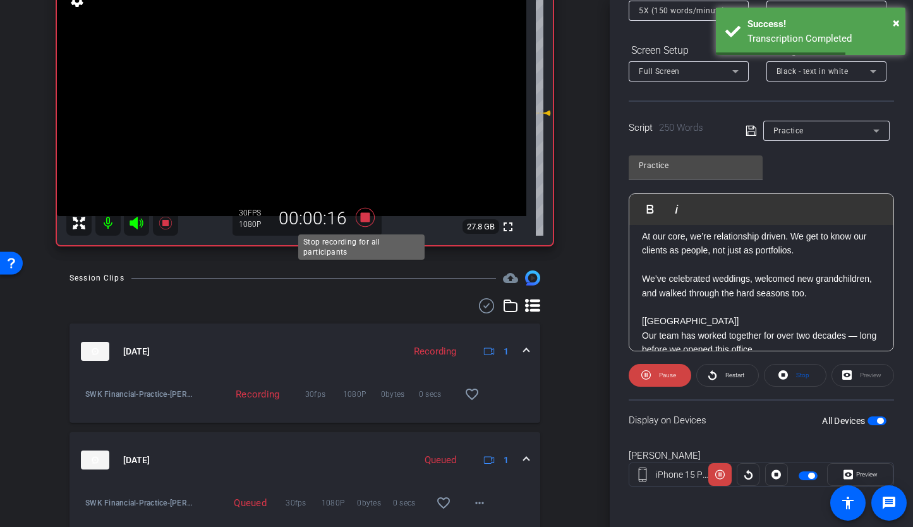
click at [361, 217] on icon at bounding box center [364, 217] width 19 height 19
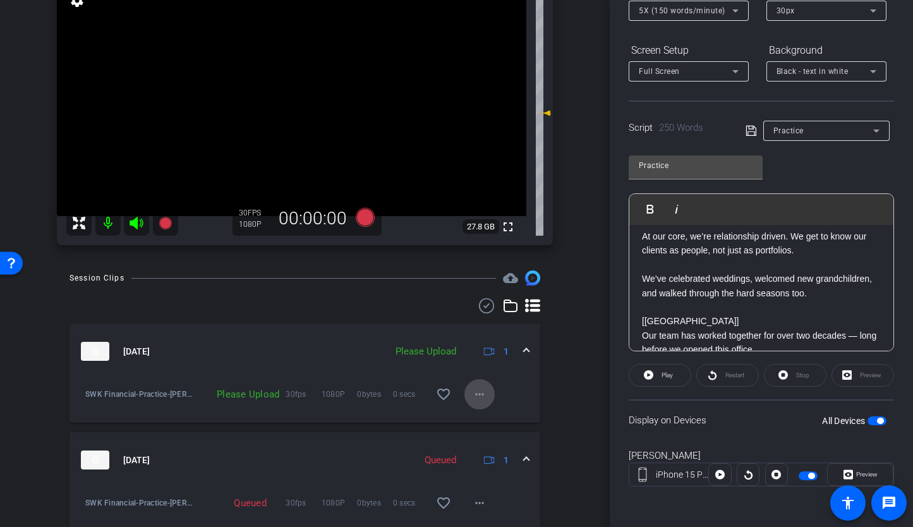
click at [477, 390] on mat-icon "more_horiz" at bounding box center [479, 393] width 15 height 15
click at [480, 416] on span "Upload" at bounding box center [493, 420] width 51 height 15
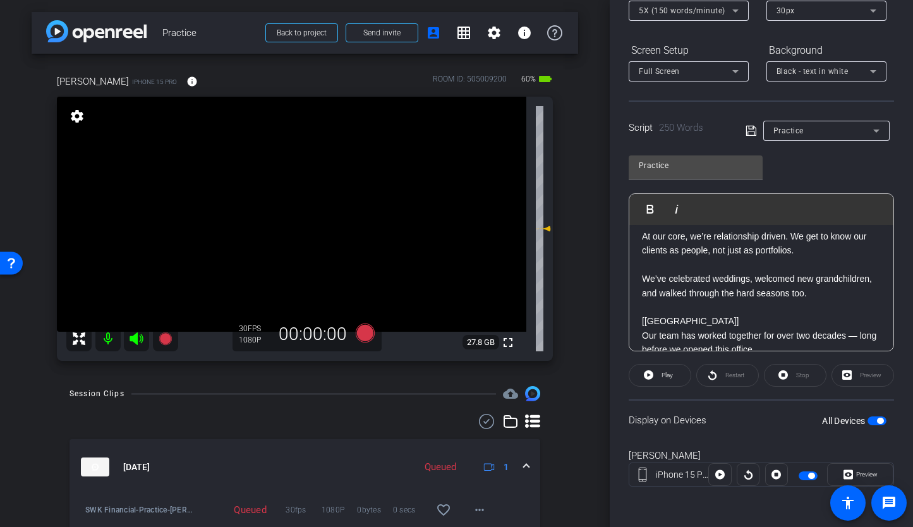
scroll to position [0, 0]
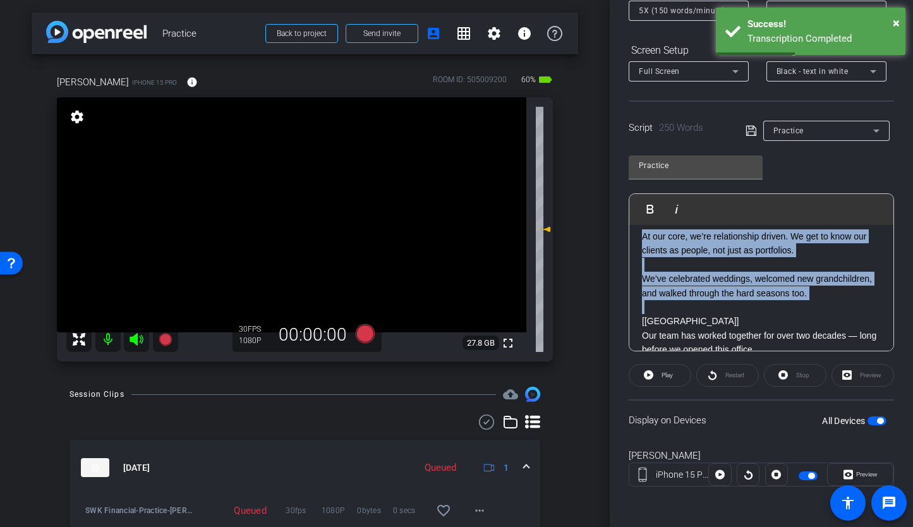
drag, startPoint x: 688, startPoint y: 315, endPoint x: 634, endPoint y: 233, distance: 98.4
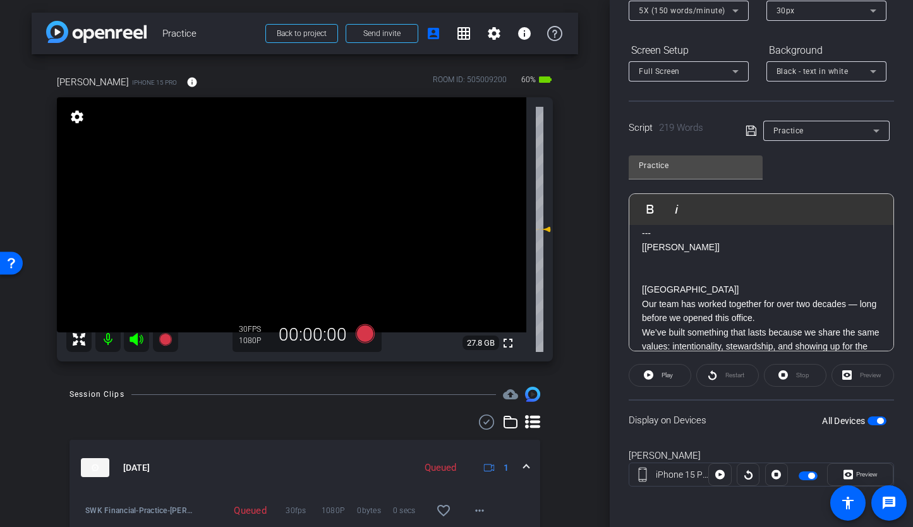
scroll to position [20, 0]
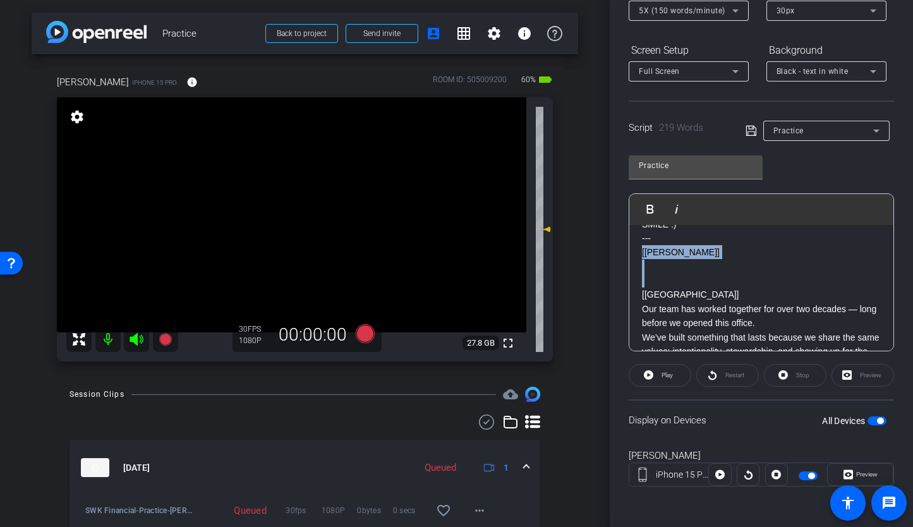
drag, startPoint x: 664, startPoint y: 275, endPoint x: 635, endPoint y: 247, distance: 40.6
drag, startPoint x: 645, startPoint y: 272, endPoint x: 638, endPoint y: 242, distance: 31.1
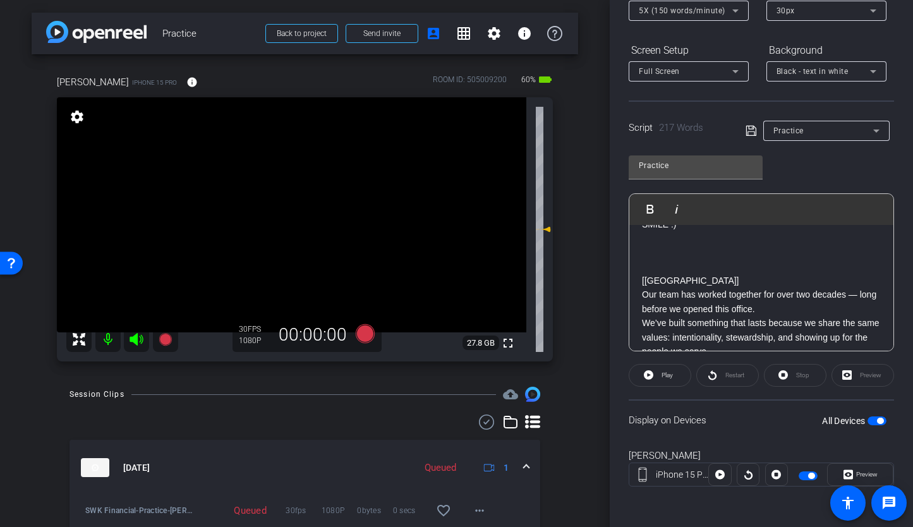
click at [642, 267] on p at bounding box center [761, 267] width 239 height 14
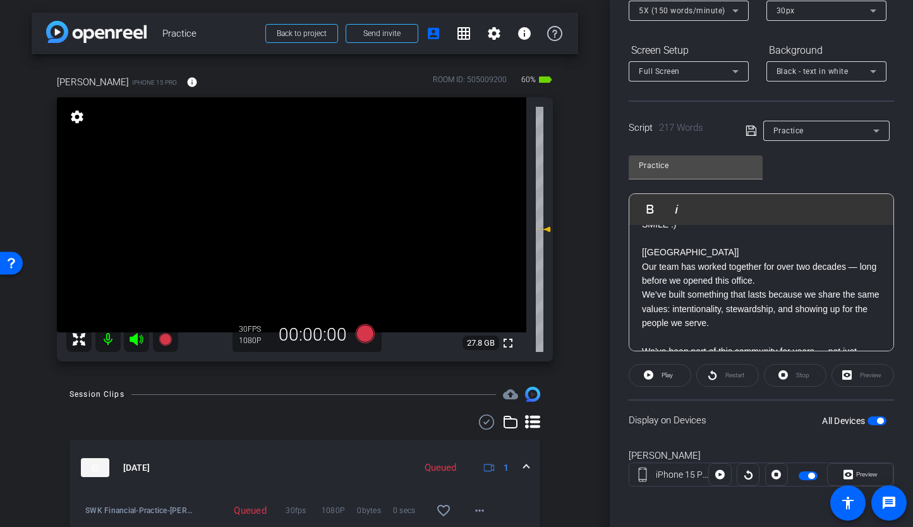
click at [867, 421] on span "button" at bounding box center [876, 420] width 19 height 9
click at [872, 420] on span "button" at bounding box center [876, 420] width 19 height 9
click at [867, 424] on span "button" at bounding box center [876, 420] width 19 height 9
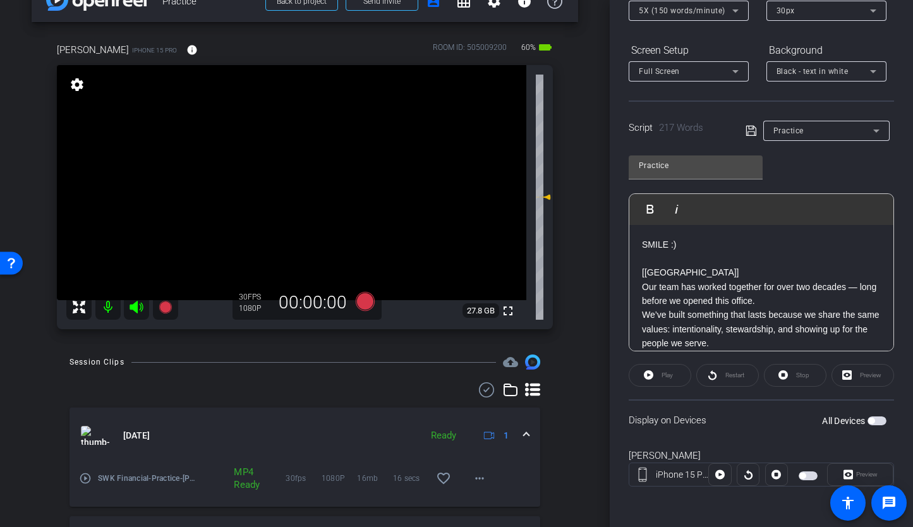
scroll to position [9, 0]
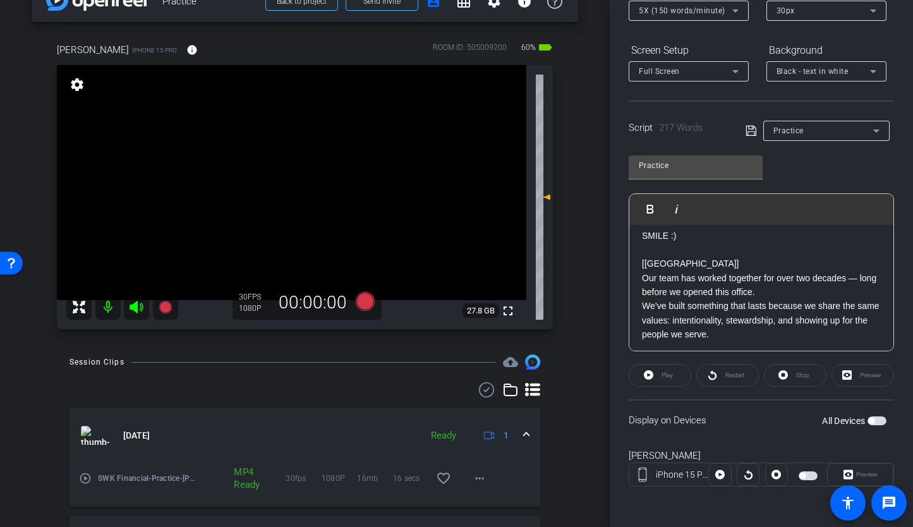
click at [872, 422] on span "button" at bounding box center [876, 420] width 19 height 9
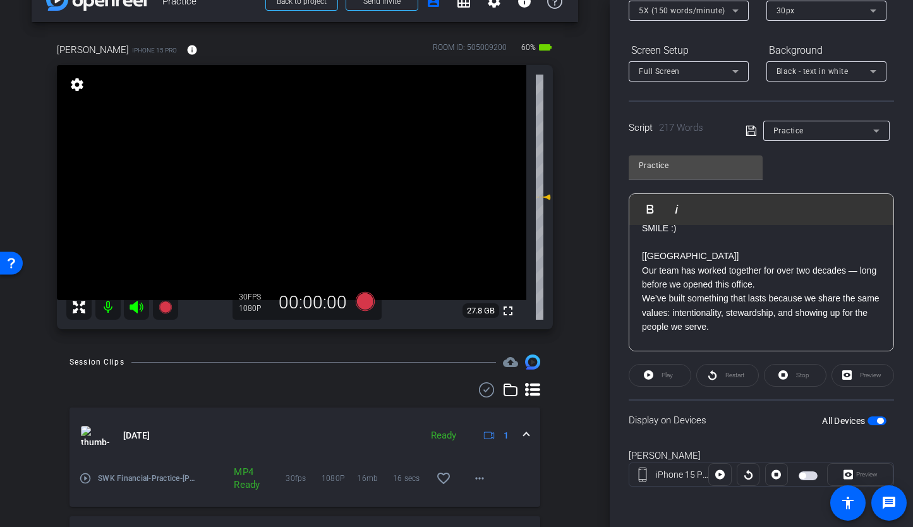
scroll to position [18, 0]
click at [362, 305] on icon at bounding box center [364, 301] width 19 height 19
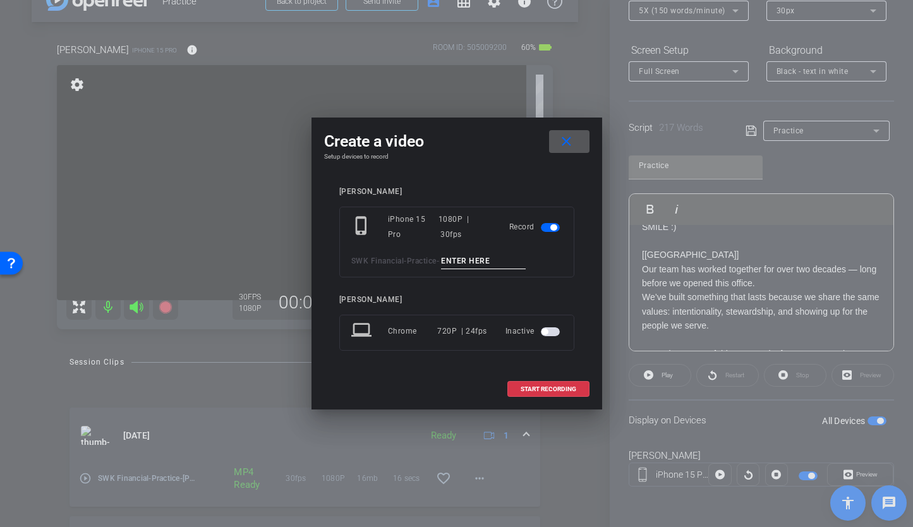
click at [472, 259] on input at bounding box center [483, 261] width 85 height 16
type input "[PERSON_NAME] TA1"
click at [545, 386] on span "START RECORDING" at bounding box center [548, 389] width 56 height 6
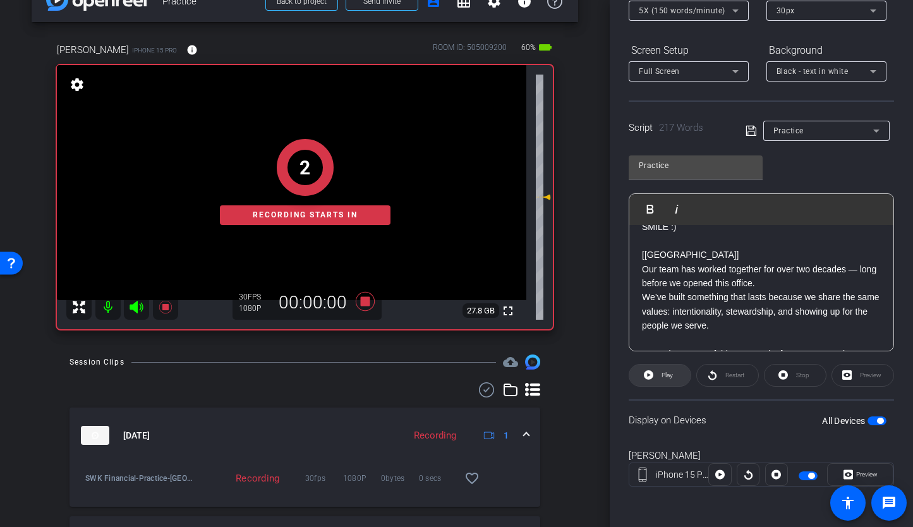
click at [649, 376] on icon at bounding box center [648, 374] width 9 height 9
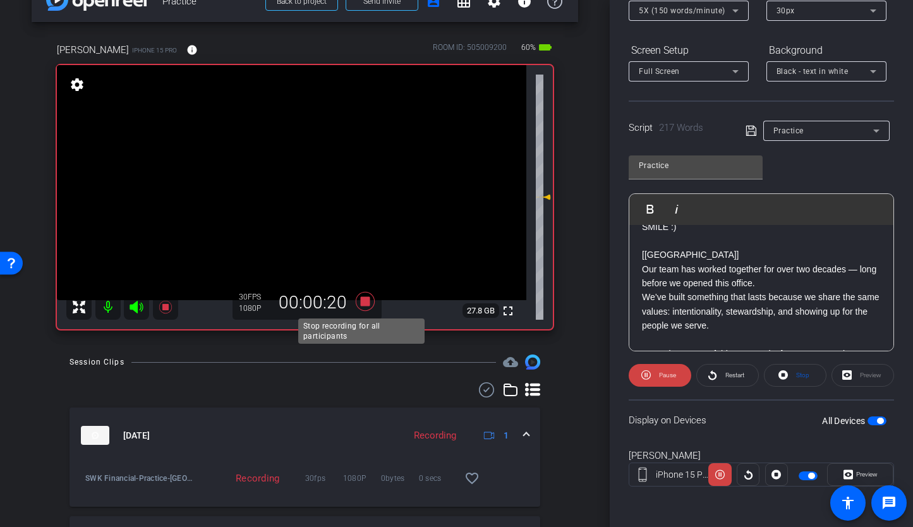
click at [364, 303] on icon at bounding box center [364, 301] width 19 height 19
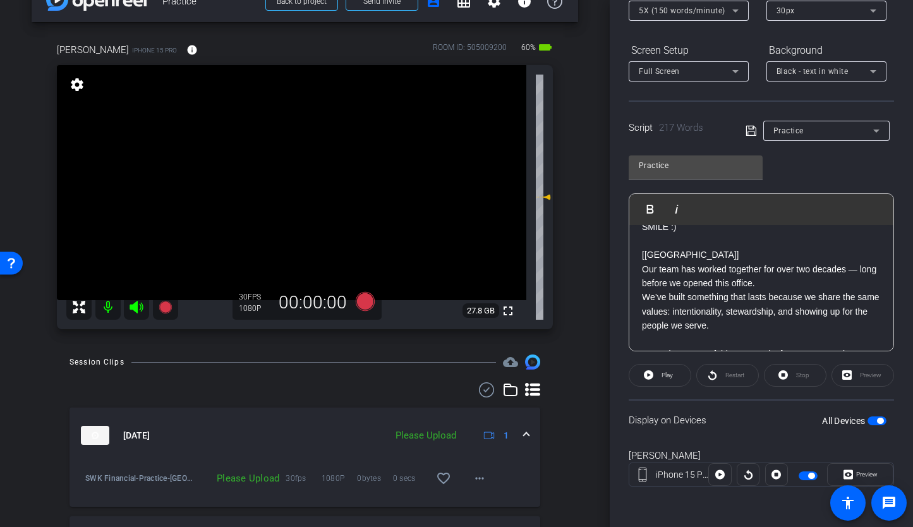
click at [764, 320] on p "[[PERSON_NAME]] Our team has worked together for over two decades — long before…" at bounding box center [761, 290] width 239 height 85
drag, startPoint x: 752, startPoint y: 326, endPoint x: 821, endPoint y: 313, distance: 70.1
click at [821, 313] on p "[[PERSON_NAME]] Our team has worked together for over two decades — long before…" at bounding box center [761, 290] width 239 height 85
click at [867, 419] on span "button" at bounding box center [876, 420] width 19 height 9
click at [871, 421] on span "button" at bounding box center [876, 420] width 19 height 9
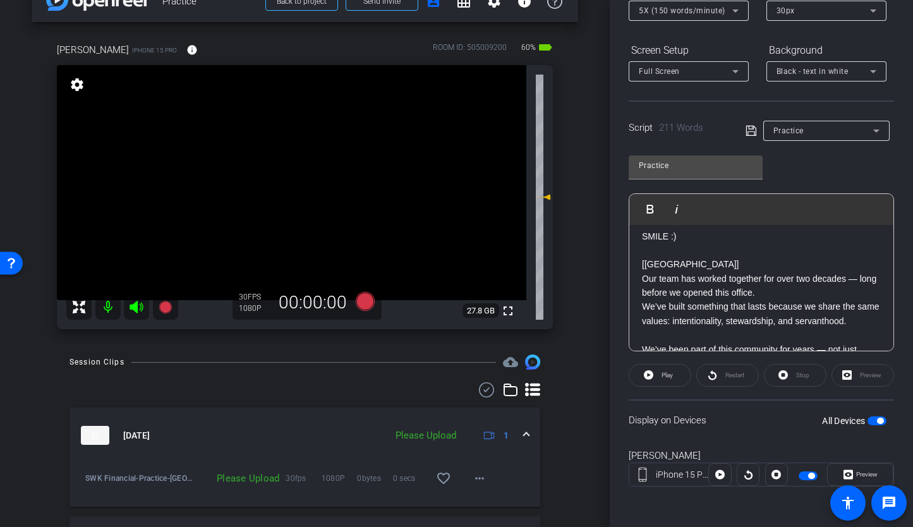
scroll to position [0, 0]
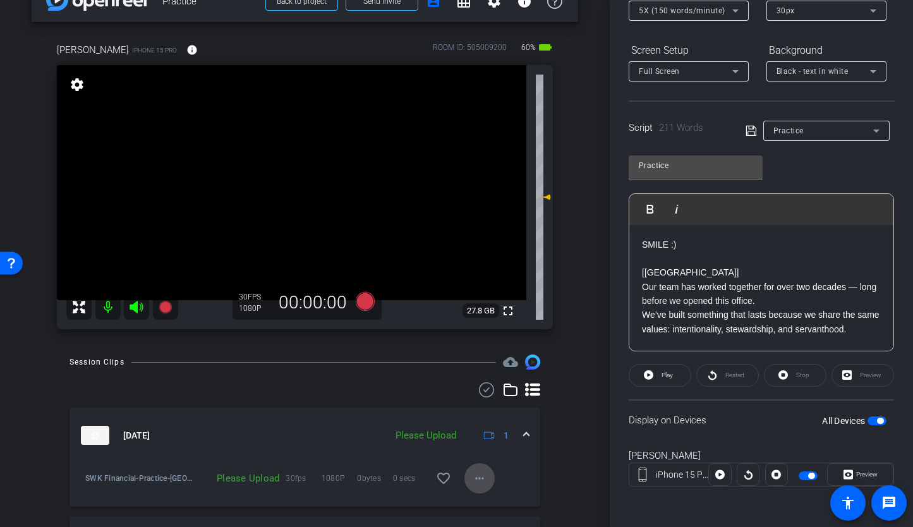
click at [475, 477] on mat-icon "more_horiz" at bounding box center [479, 477] width 15 height 15
click at [477, 422] on span "Upload" at bounding box center [493, 420] width 51 height 15
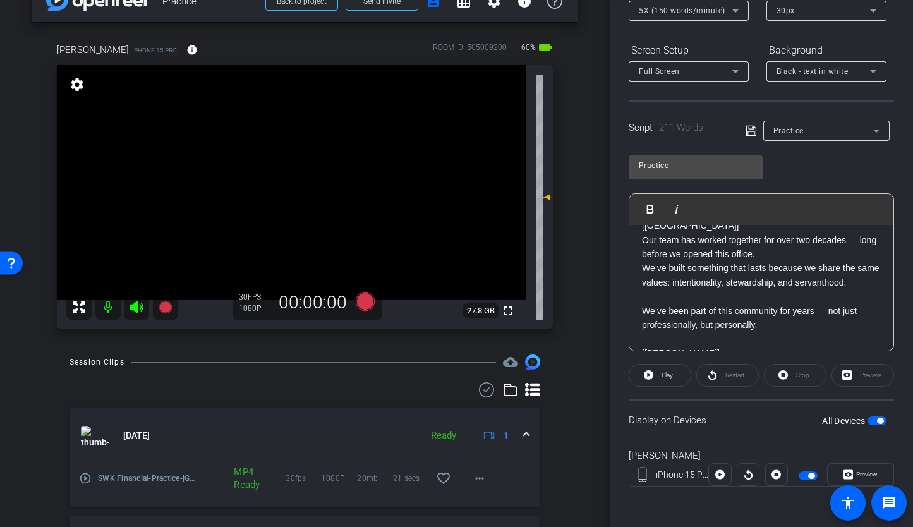
scroll to position [42, 0]
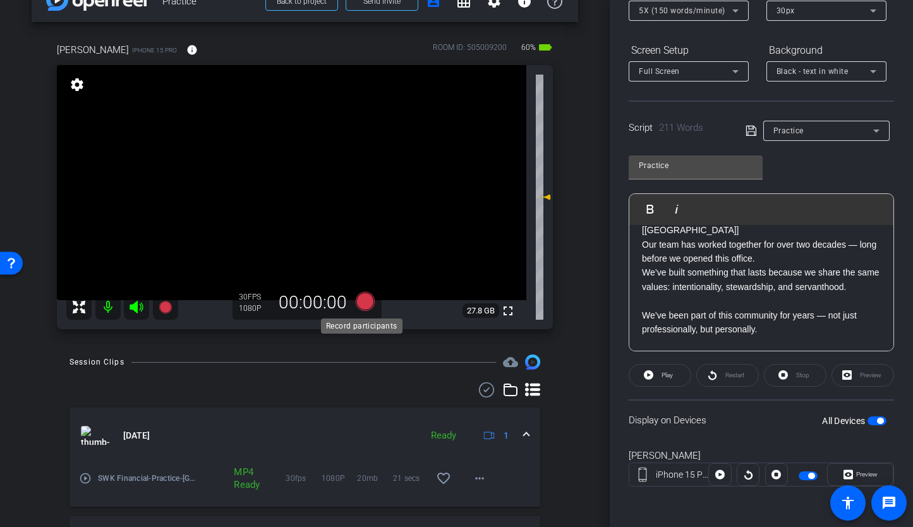
click at [353, 309] on icon at bounding box center [365, 301] width 30 height 23
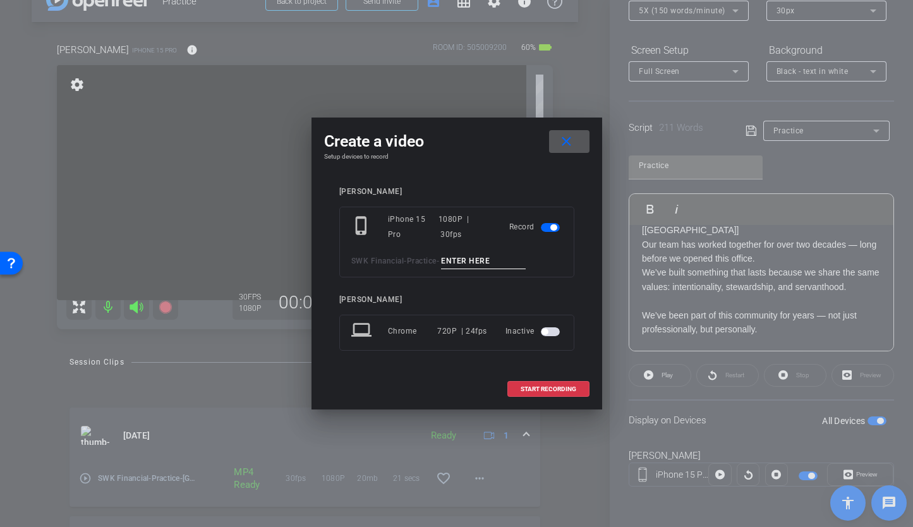
click at [447, 254] on div "SWK Financial - Practice -" at bounding box center [456, 261] width 211 height 16
click at [463, 256] on input at bounding box center [483, 261] width 85 height 16
type input "[PERSON_NAME] TA2"
click at [548, 395] on span at bounding box center [548, 389] width 81 height 30
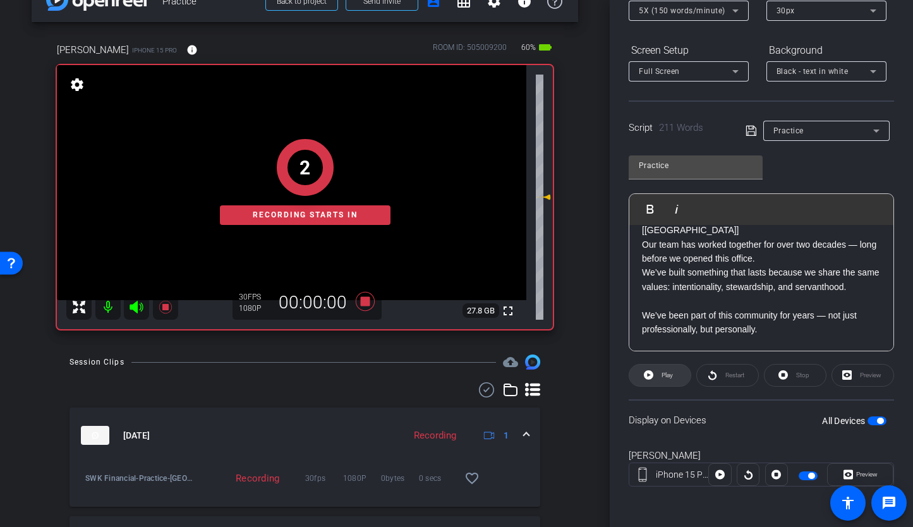
click at [644, 378] on icon at bounding box center [648, 375] width 9 height 16
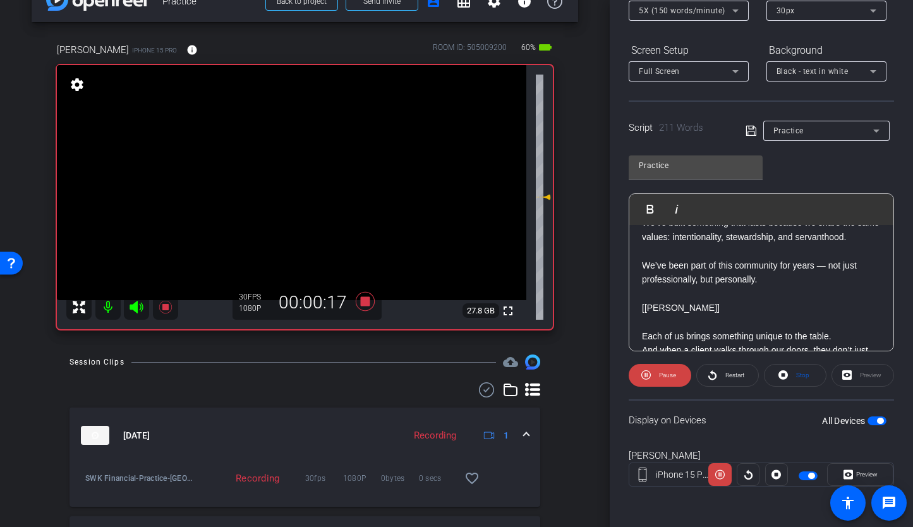
scroll to position [97, 0]
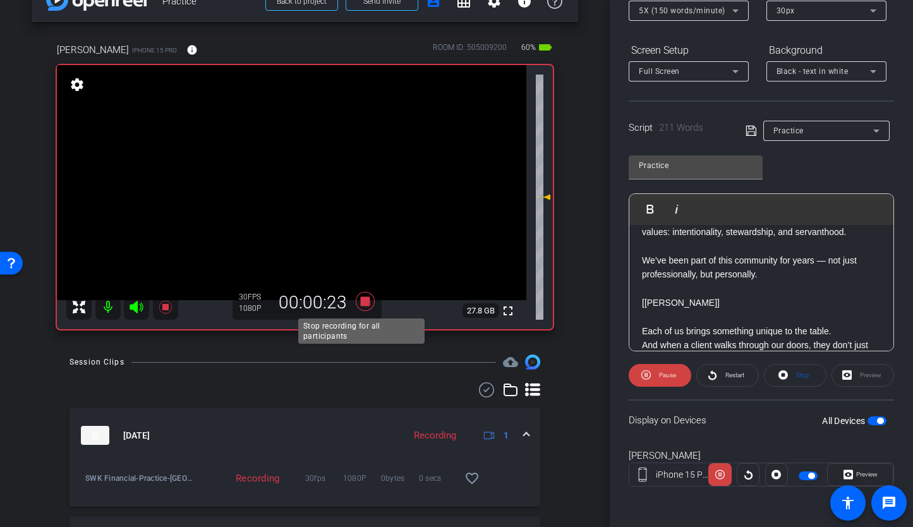
click at [359, 300] on icon at bounding box center [364, 301] width 19 height 19
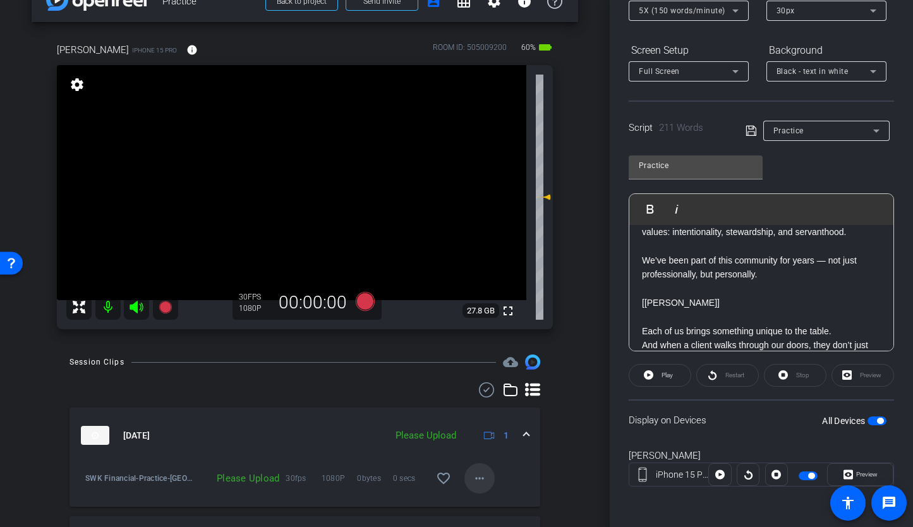
click at [472, 481] on mat-icon "more_horiz" at bounding box center [479, 477] width 15 height 15
click at [471, 423] on span "Upload" at bounding box center [493, 420] width 51 height 15
click at [867, 421] on span "button" at bounding box center [876, 420] width 19 height 9
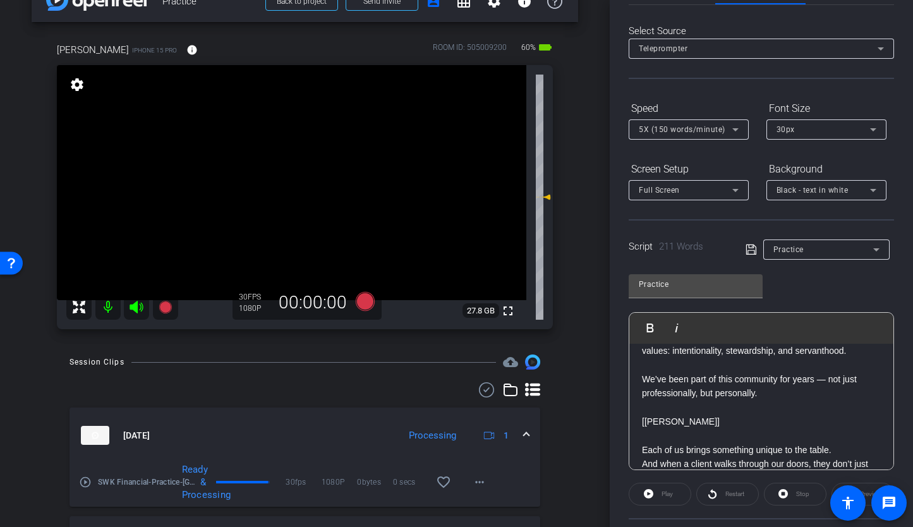
scroll to position [0, 0]
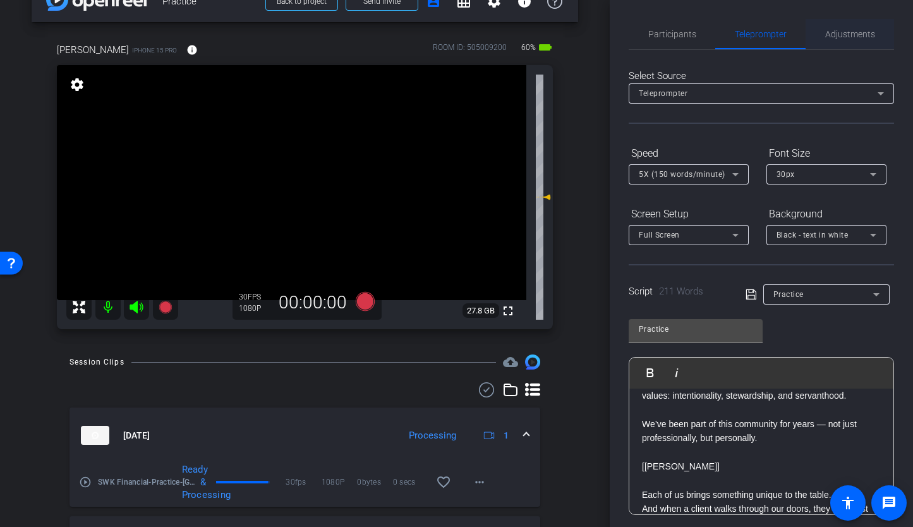
click at [829, 28] on span "Adjustments" at bounding box center [850, 34] width 50 height 30
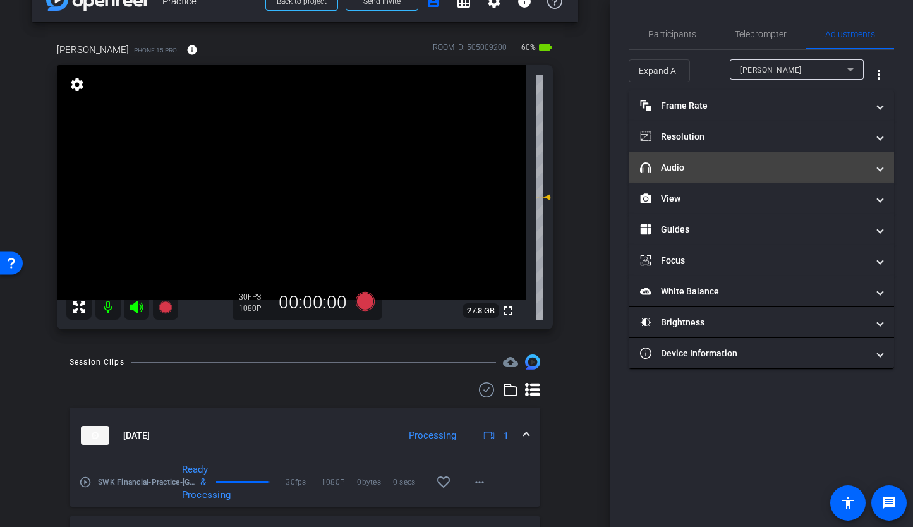
click at [740, 166] on mat-panel-title "headphone icon Audio" at bounding box center [753, 167] width 227 height 13
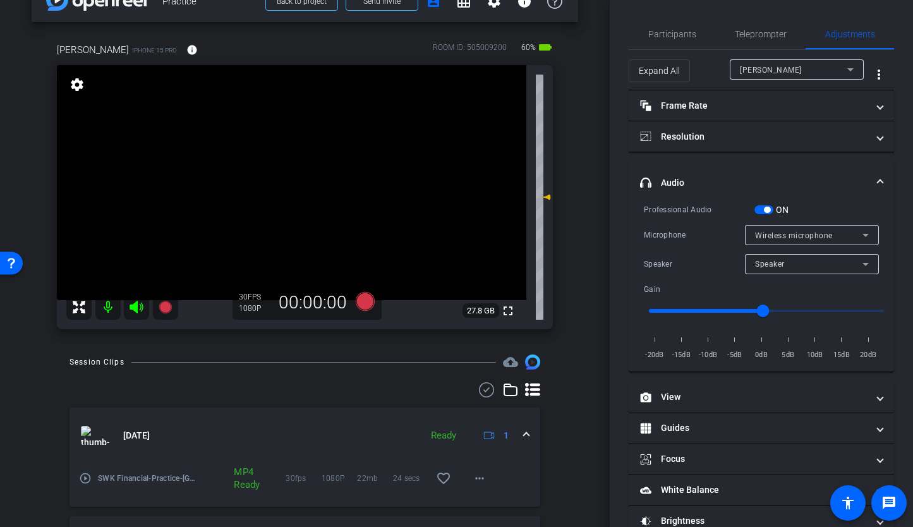
click at [765, 212] on span "button" at bounding box center [766, 210] width 6 height 6
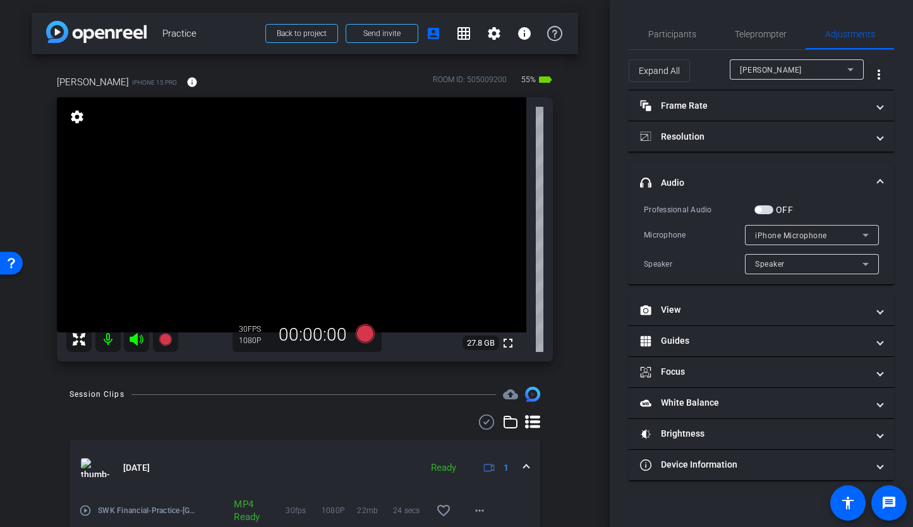
scroll to position [426, 0]
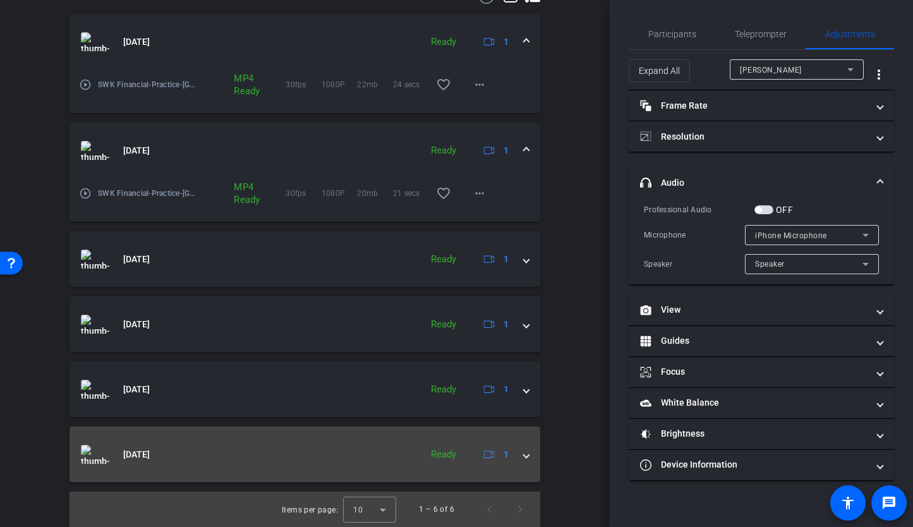
click at [524, 458] on span at bounding box center [526, 454] width 5 height 13
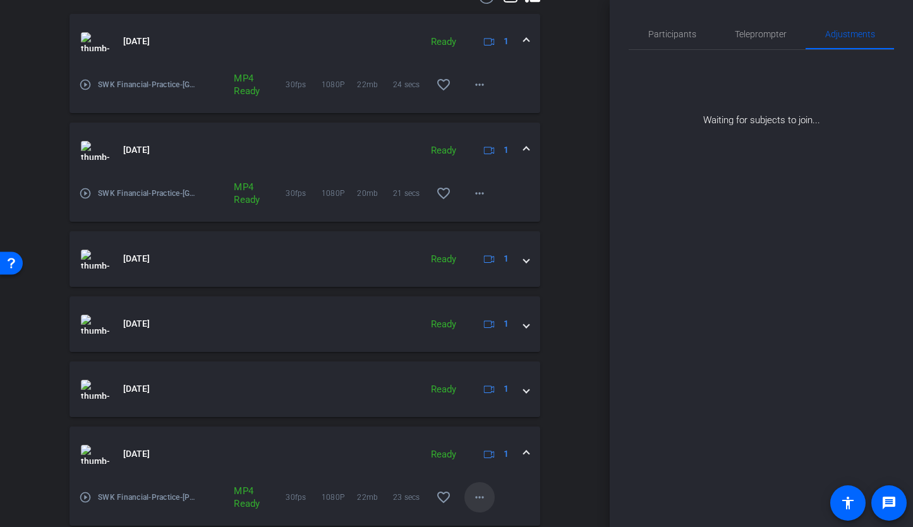
click at [472, 494] on mat-icon "more_horiz" at bounding box center [479, 496] width 15 height 15
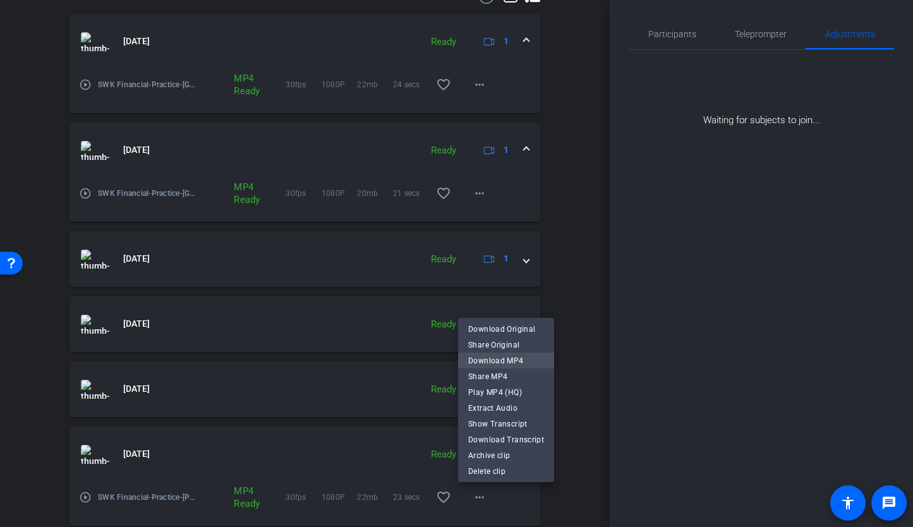
click at [487, 361] on span "Download MP4" at bounding box center [506, 360] width 76 height 15
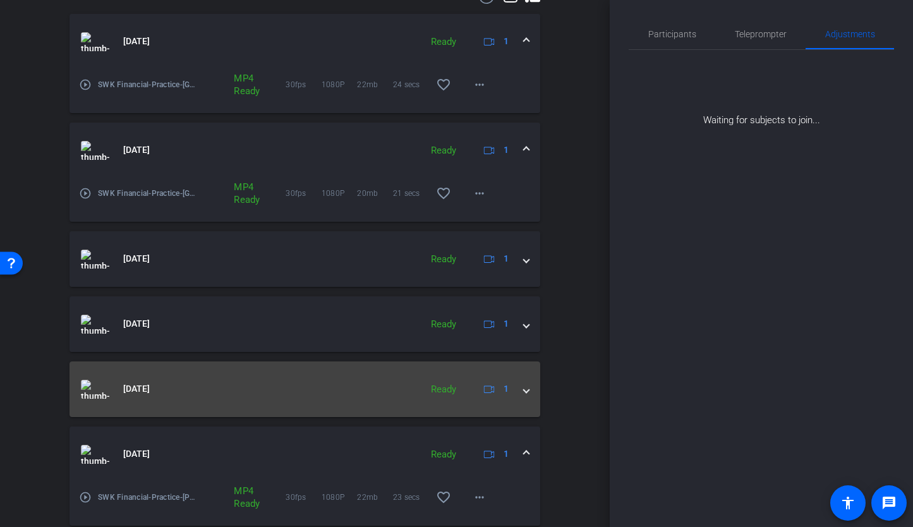
click at [524, 393] on span at bounding box center [526, 388] width 5 height 13
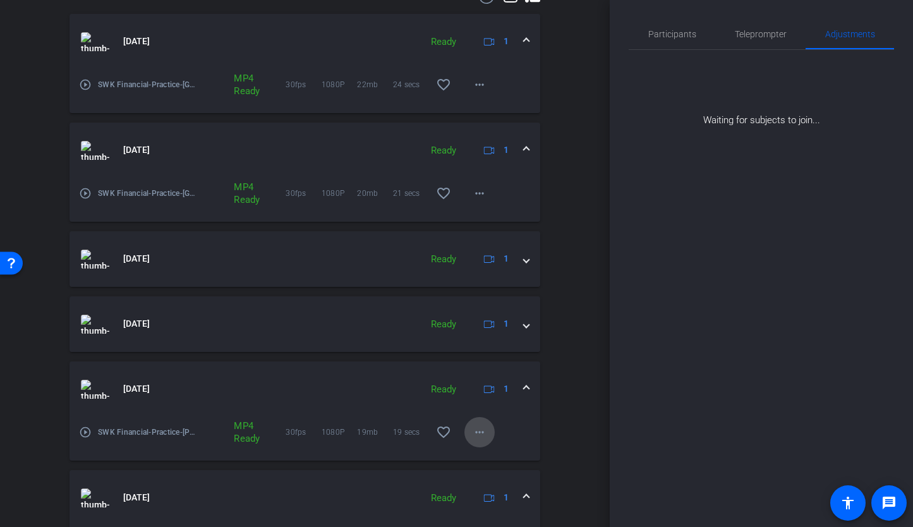
click at [472, 429] on mat-icon "more_horiz" at bounding box center [479, 431] width 15 height 15
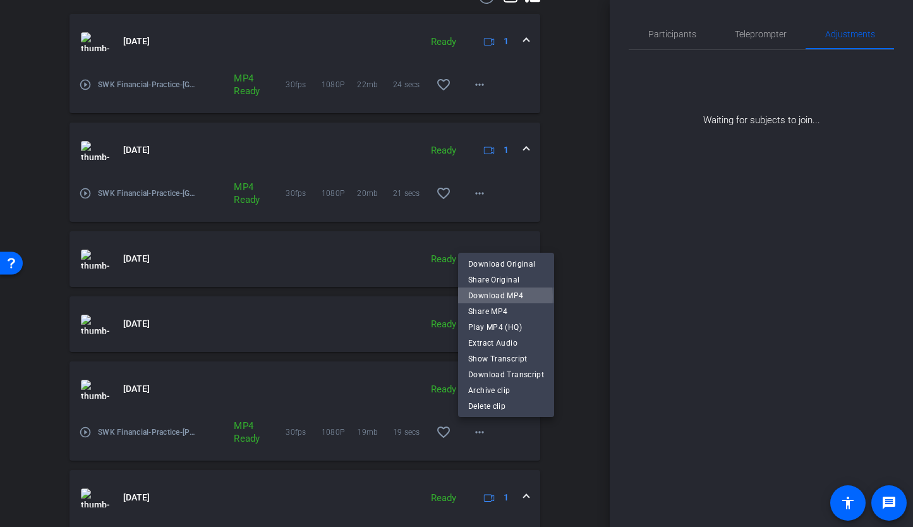
click at [474, 297] on span "Download MP4" at bounding box center [506, 295] width 76 height 15
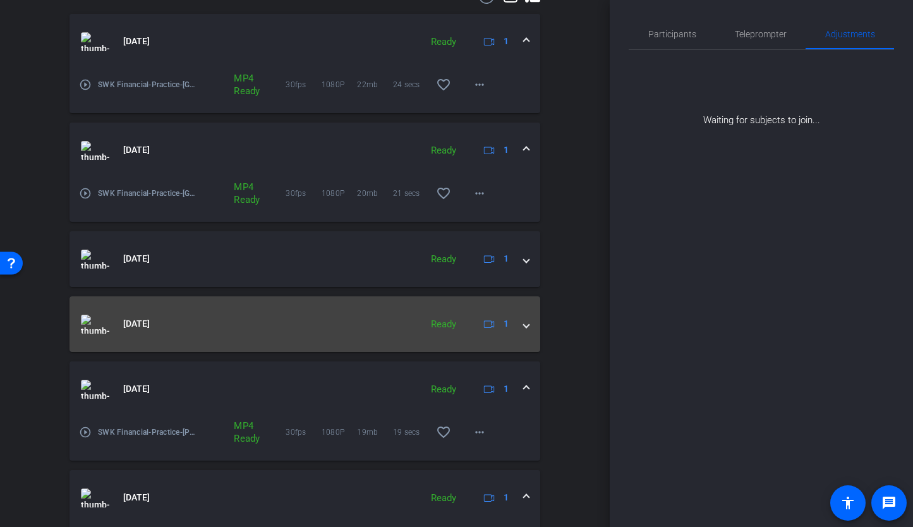
click at [512, 329] on div "[DATE] Ready 1" at bounding box center [302, 323] width 443 height 19
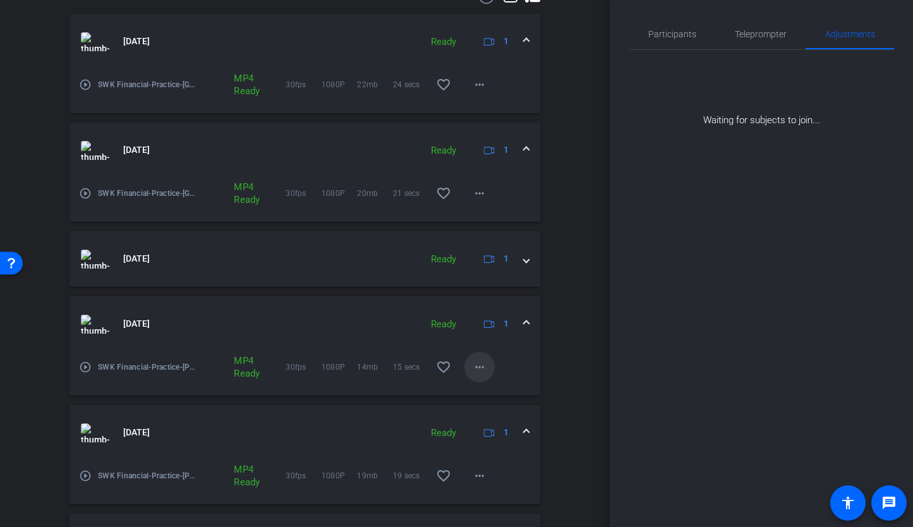
click at [478, 360] on mat-icon "more_horiz" at bounding box center [479, 366] width 15 height 15
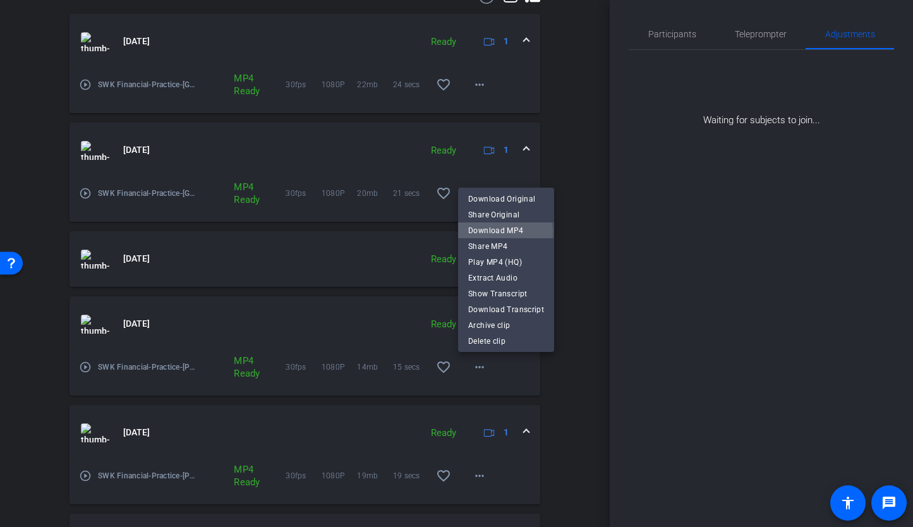
click at [496, 232] on span "Download MP4" at bounding box center [506, 230] width 76 height 15
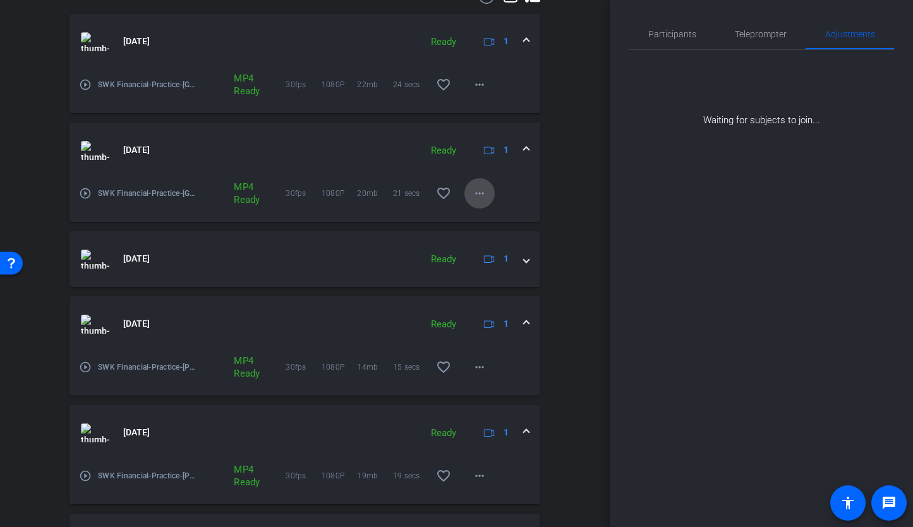
click at [476, 198] on mat-icon "more_horiz" at bounding box center [479, 193] width 15 height 15
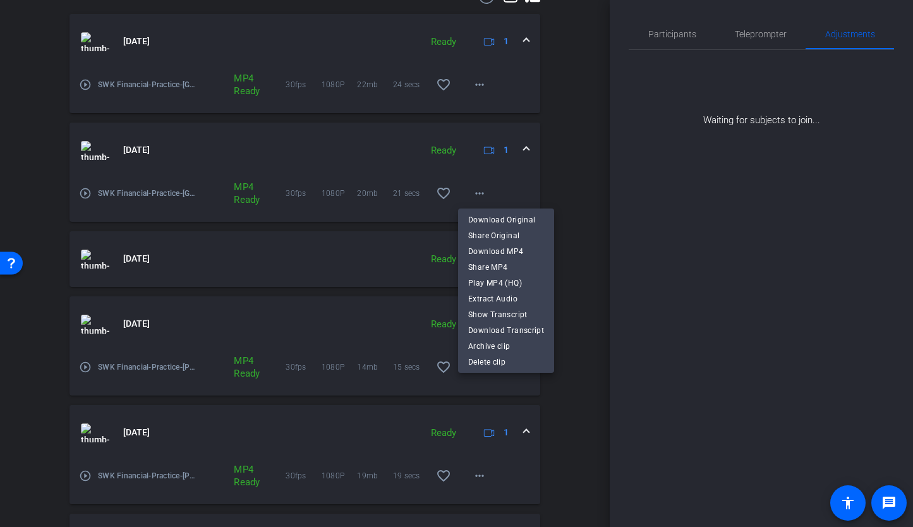
click at [587, 217] on div at bounding box center [456, 263] width 913 height 527
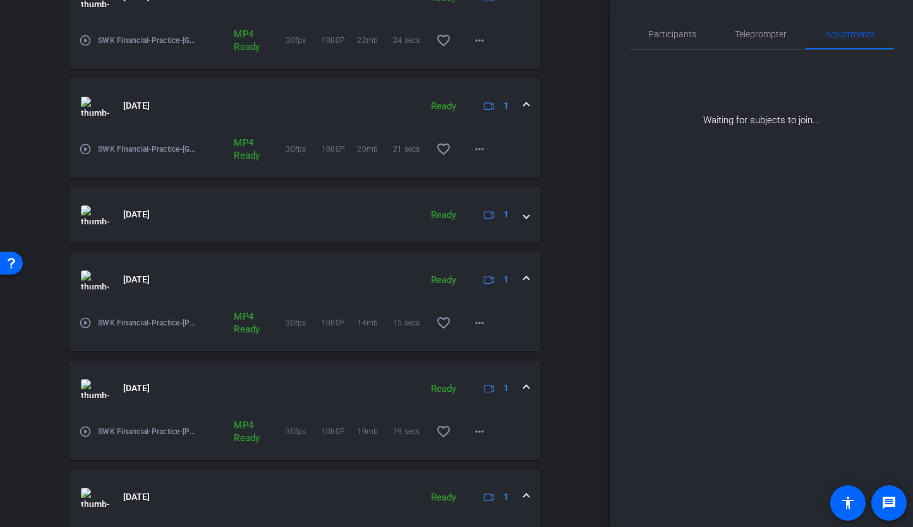
scroll to position [412, 0]
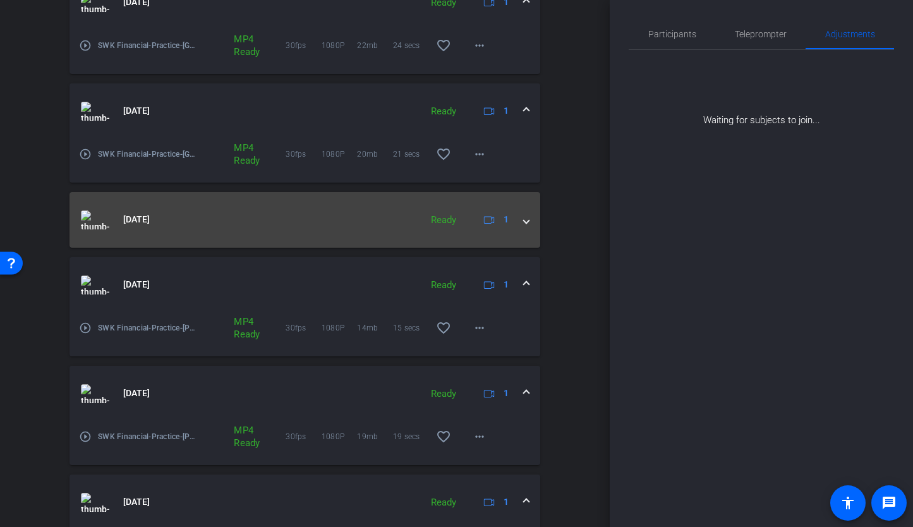
click at [515, 224] on div "[DATE] Ready 1" at bounding box center [302, 219] width 443 height 19
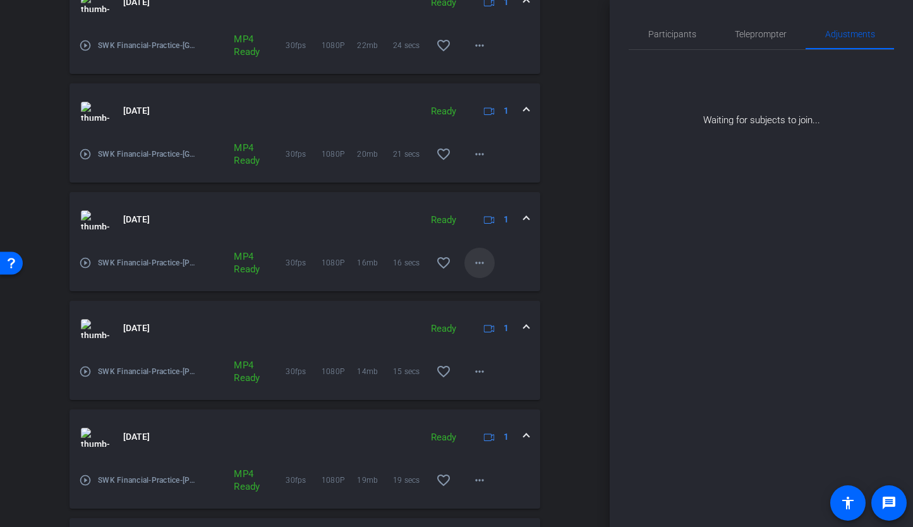
click at [477, 257] on mat-icon "more_horiz" at bounding box center [479, 262] width 15 height 15
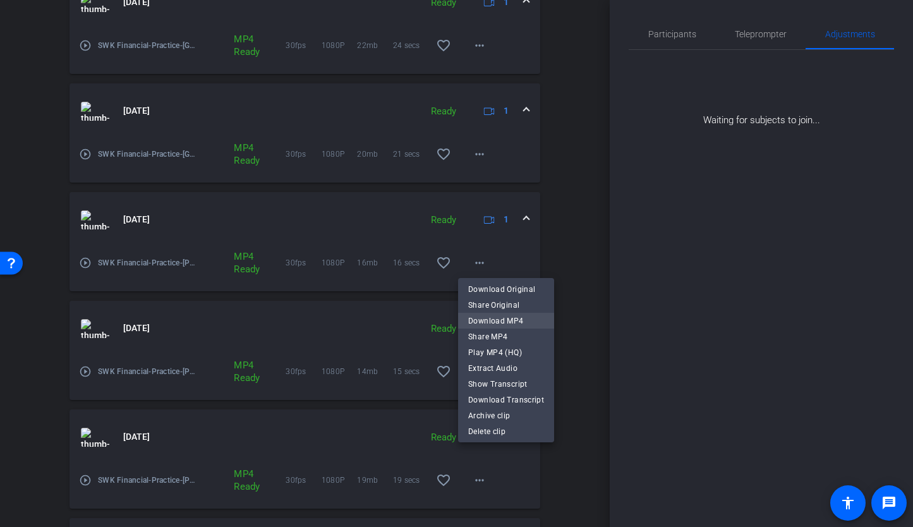
click at [479, 317] on span "Download MP4" at bounding box center [506, 320] width 76 height 15
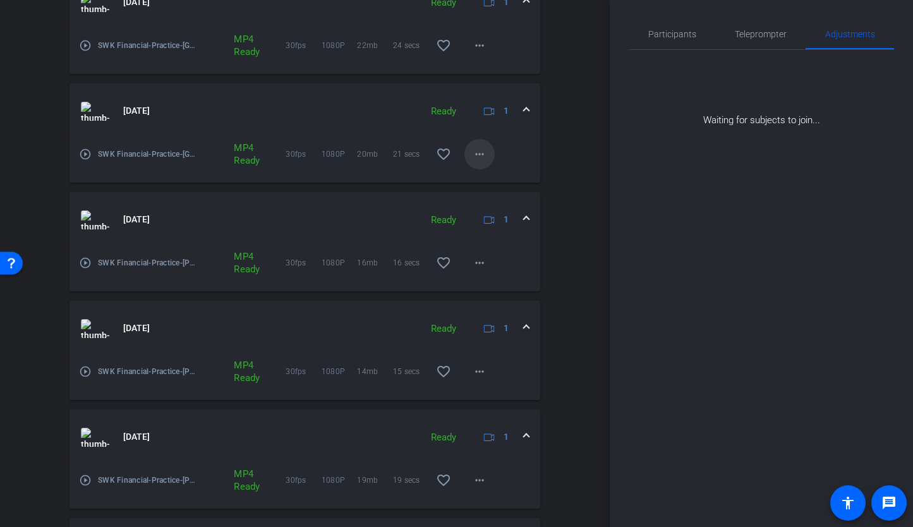
click at [472, 150] on mat-icon "more_horiz" at bounding box center [479, 154] width 15 height 15
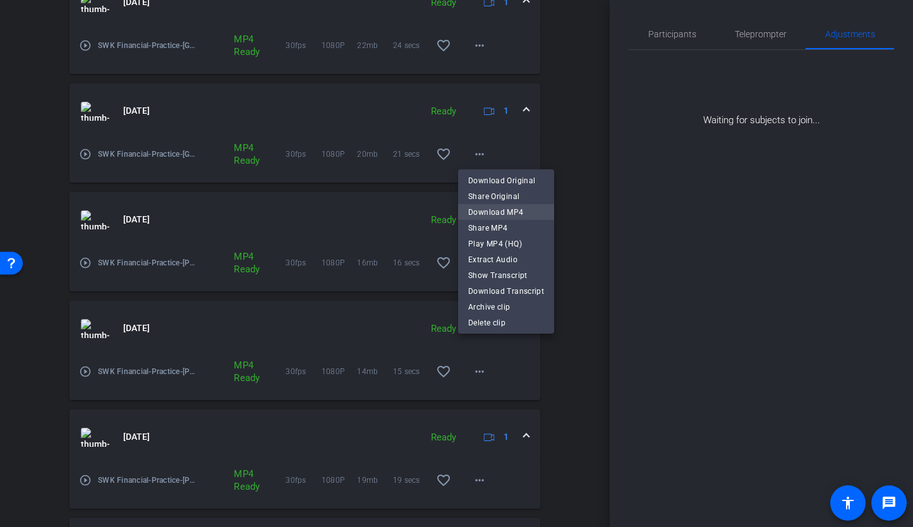
click at [469, 207] on span "Download MP4" at bounding box center [506, 212] width 76 height 15
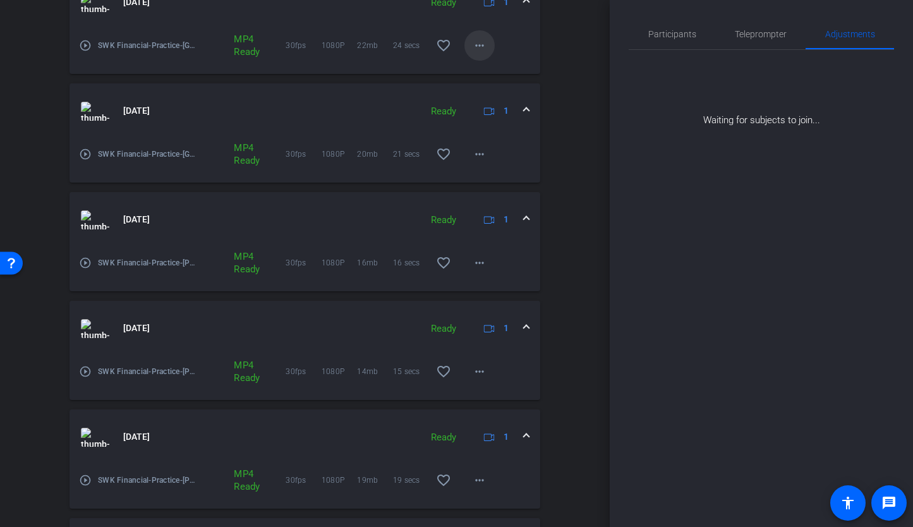
click at [474, 45] on mat-icon "more_horiz" at bounding box center [479, 45] width 15 height 15
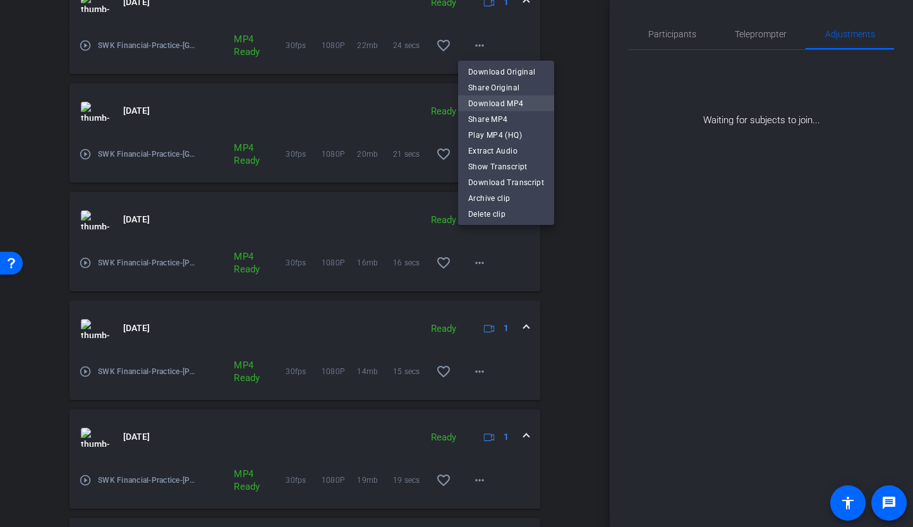
click at [476, 104] on span "Download MP4" at bounding box center [506, 103] width 76 height 15
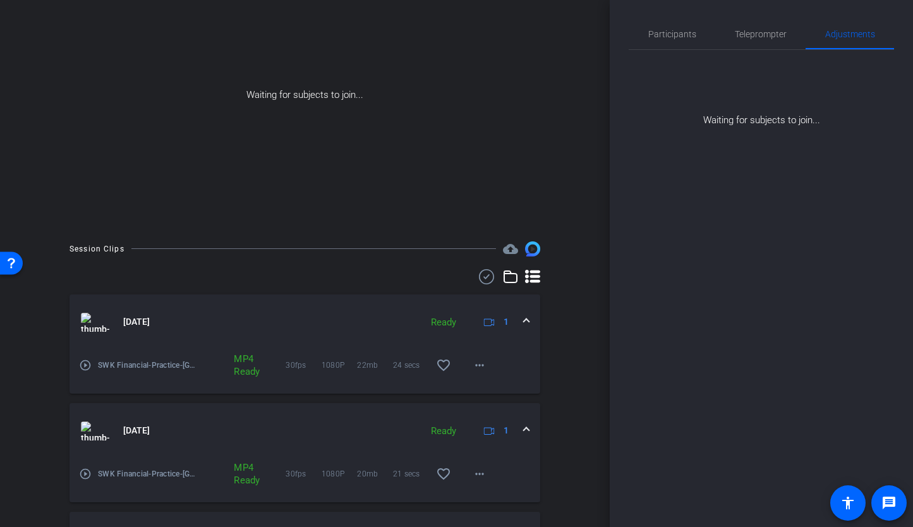
scroll to position [92, 0]
click at [663, 40] on span "Participants" at bounding box center [672, 34] width 48 height 30
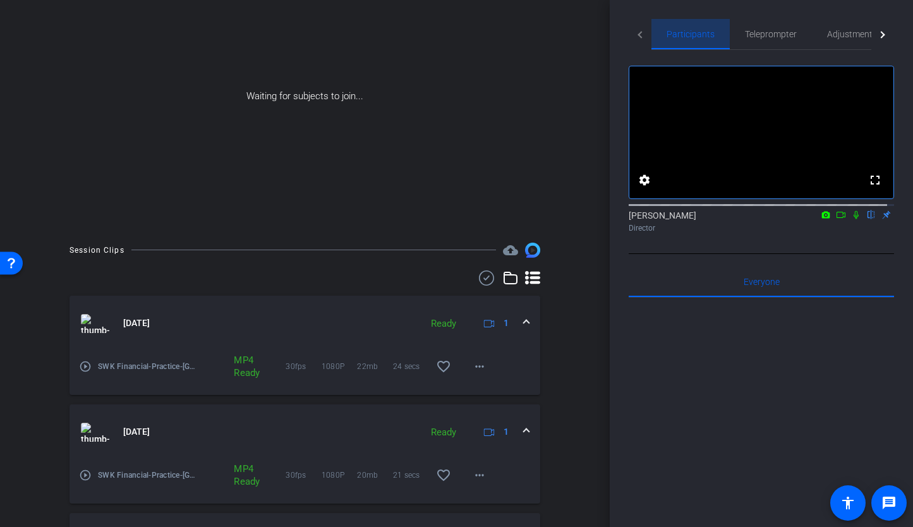
click at [666, 40] on span "Participants" at bounding box center [690, 34] width 48 height 30
click at [835, 219] on icon at bounding box center [840, 214] width 10 height 9
click at [866, 219] on icon at bounding box center [871, 214] width 10 height 9
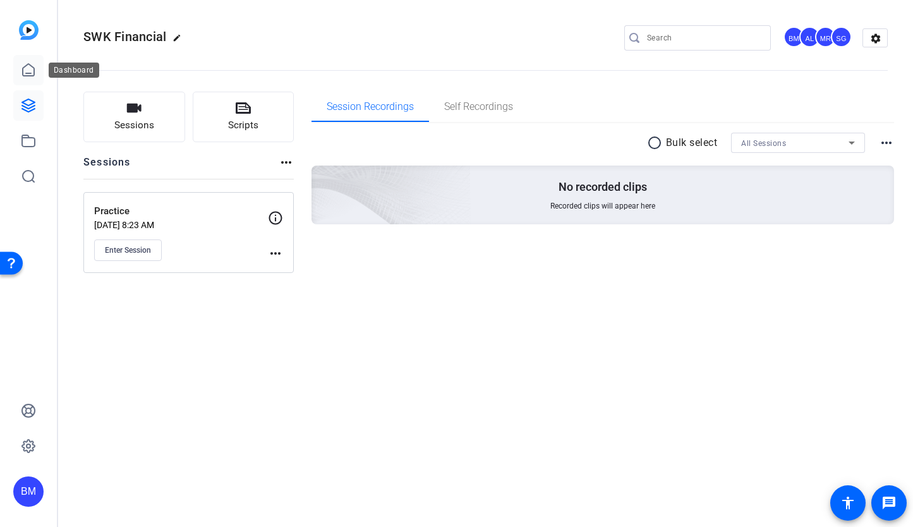
click at [30, 69] on icon at bounding box center [28, 70] width 15 height 15
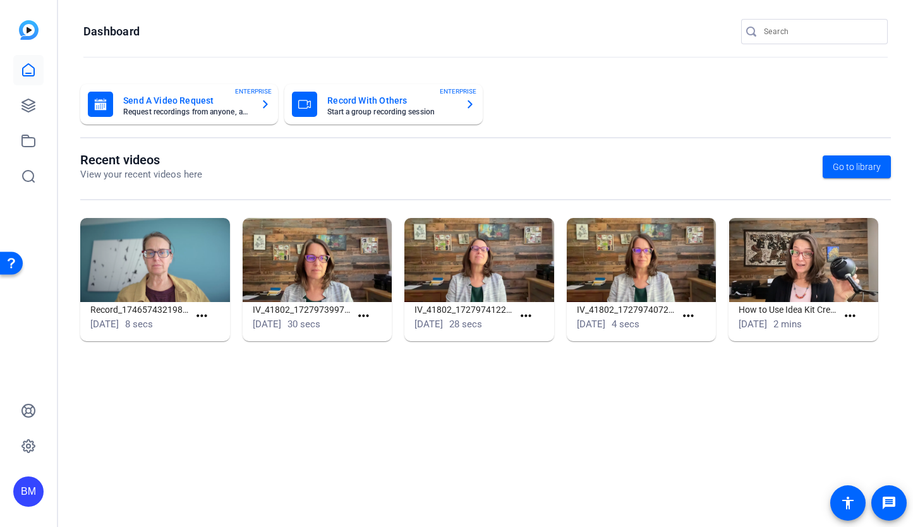
click at [800, 33] on input "Search" at bounding box center [820, 31] width 114 height 15
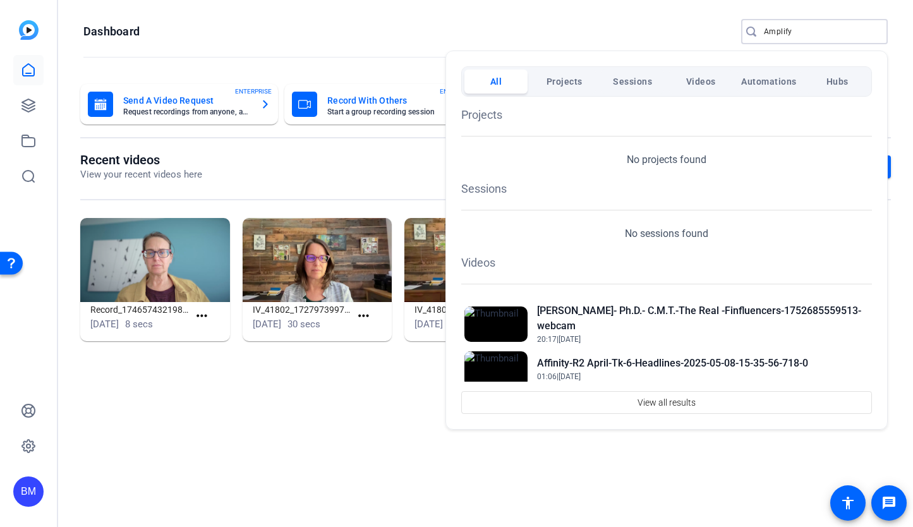
type input "Amplify"
click at [23, 105] on div at bounding box center [456, 263] width 913 height 527
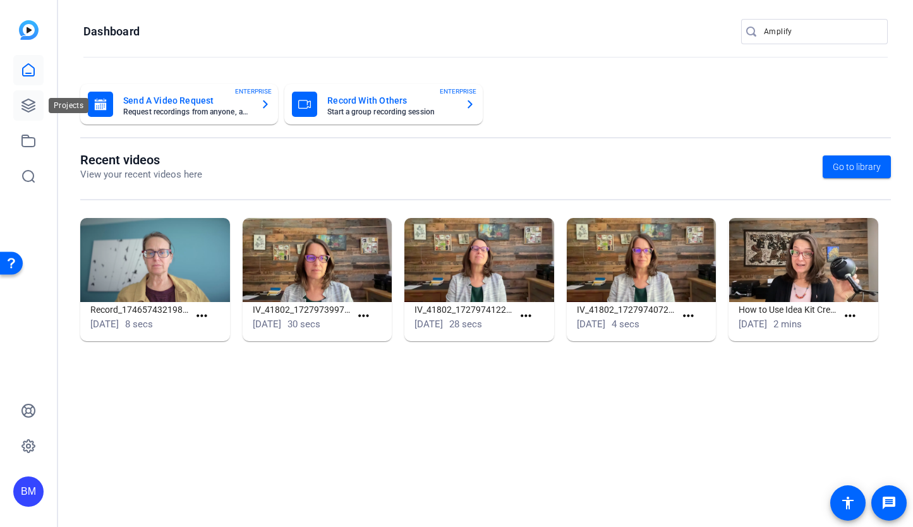
click at [25, 106] on icon at bounding box center [28, 105] width 13 height 13
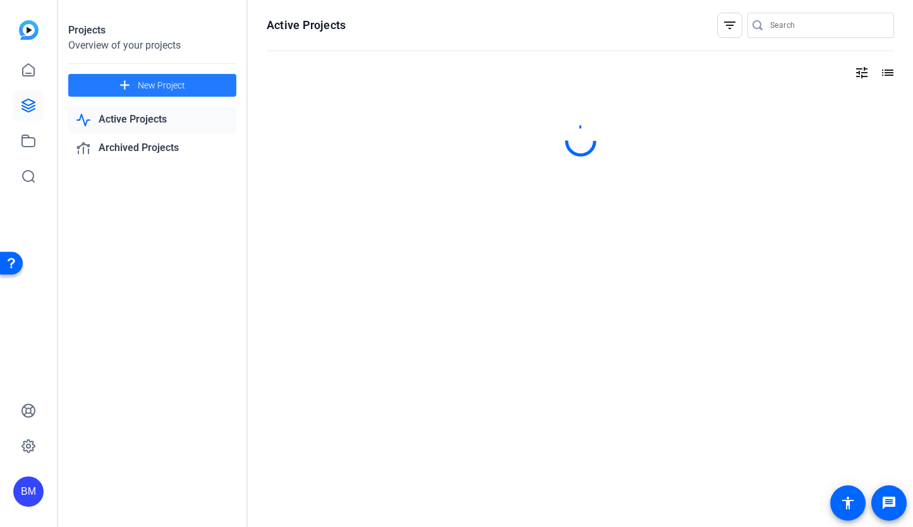
click at [120, 78] on mat-icon "add" at bounding box center [125, 86] width 16 height 16
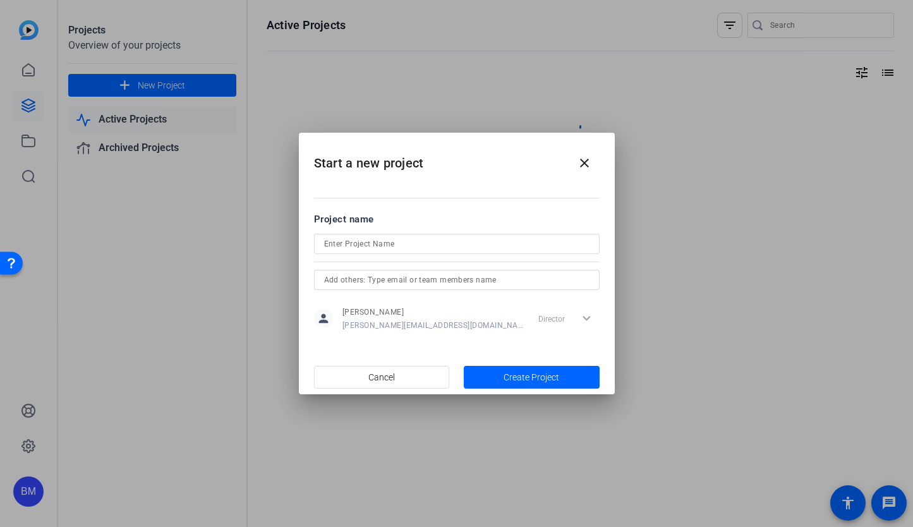
click at [380, 237] on div at bounding box center [456, 244] width 265 height 20
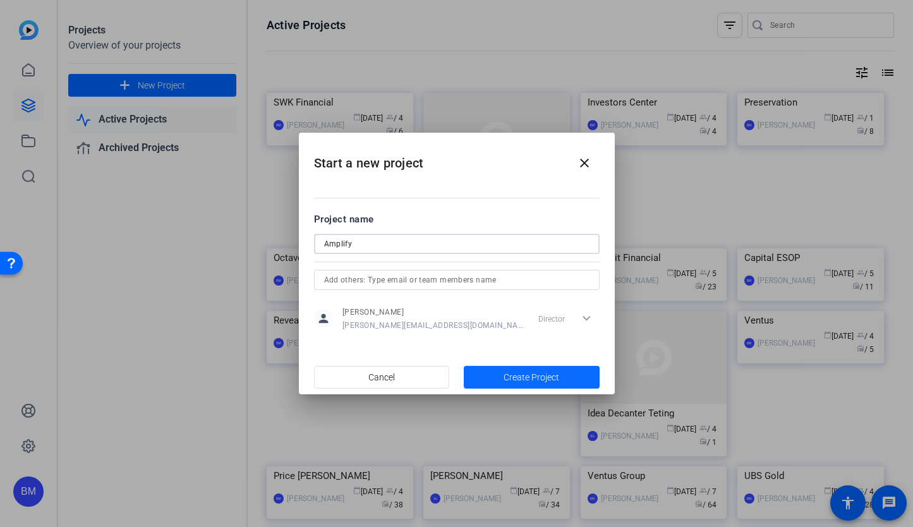
type input "Amplify"
click at [479, 382] on span "button" at bounding box center [532, 377] width 136 height 30
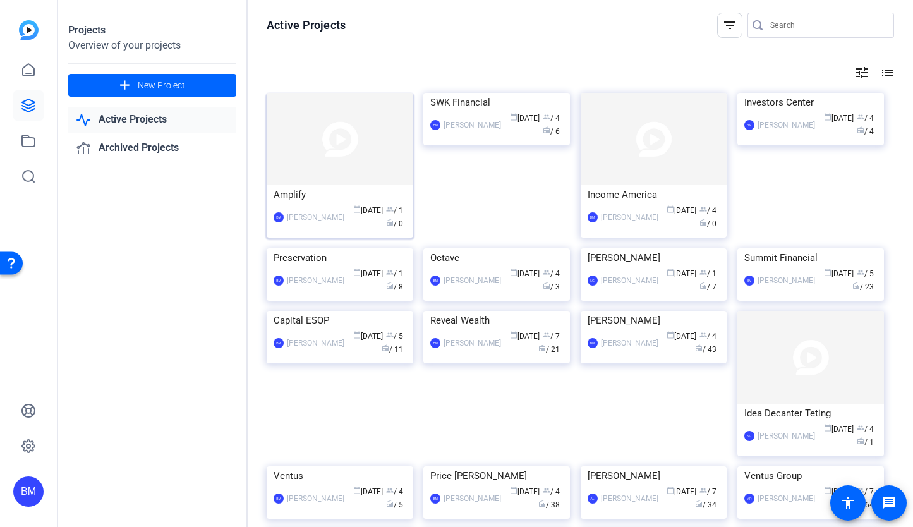
click at [287, 151] on img at bounding box center [339, 139] width 147 height 92
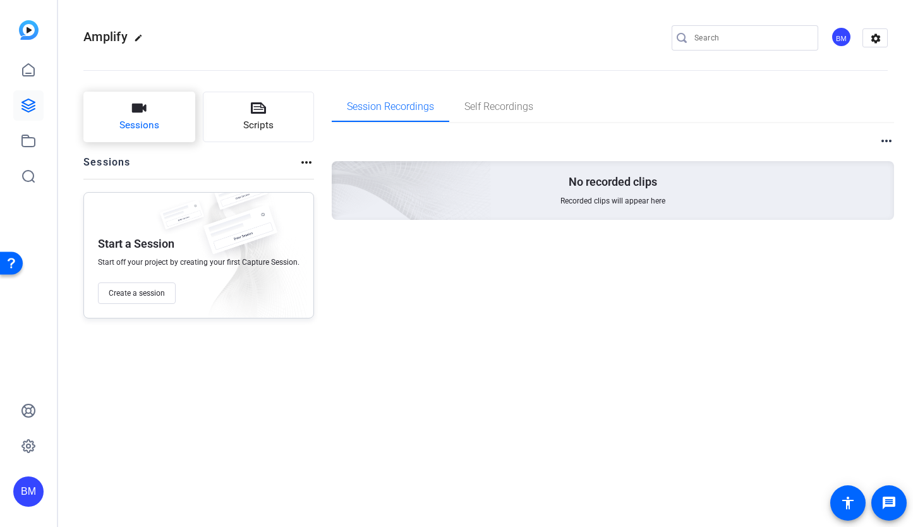
click at [148, 120] on span "Sessions" at bounding box center [139, 125] width 40 height 15
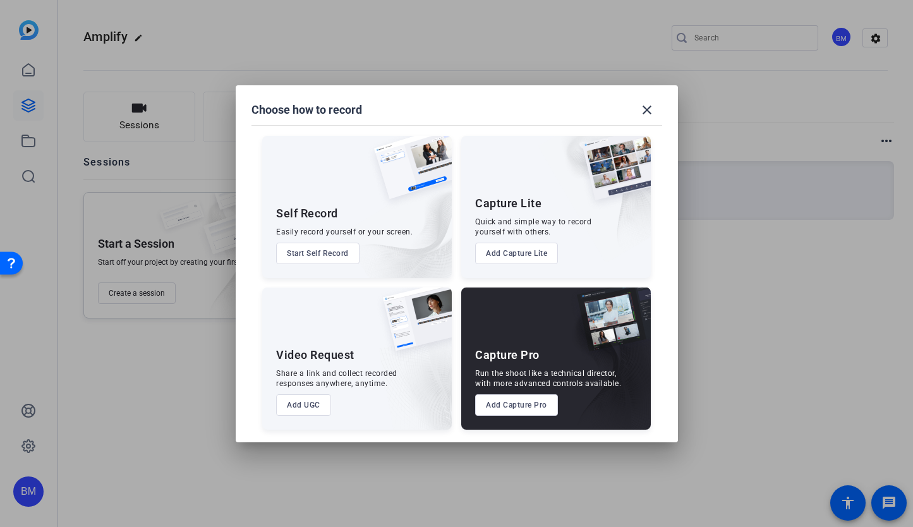
click at [506, 405] on button "Add Capture Pro" at bounding box center [516, 404] width 83 height 21
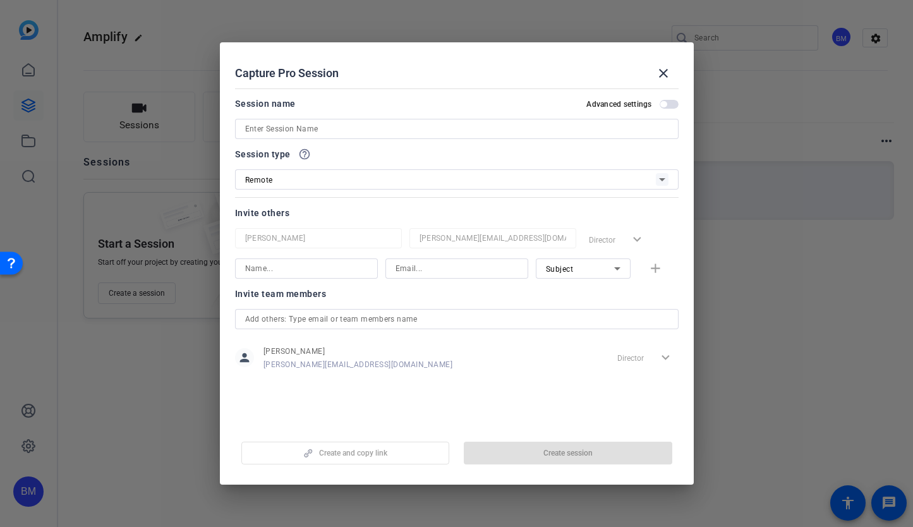
click at [407, 133] on input at bounding box center [456, 128] width 423 height 15
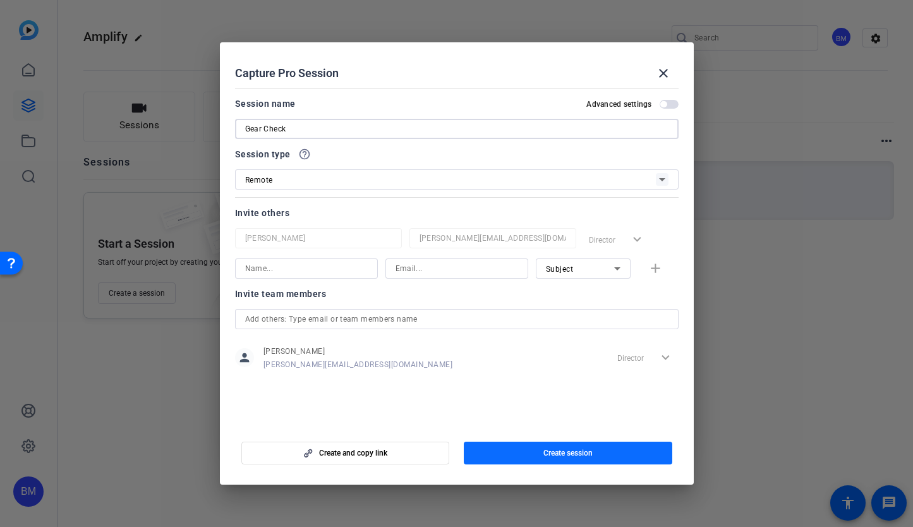
type input "Gear Check"
click at [609, 452] on span "button" at bounding box center [568, 453] width 208 height 30
